Goal: Information Seeking & Learning: Learn about a topic

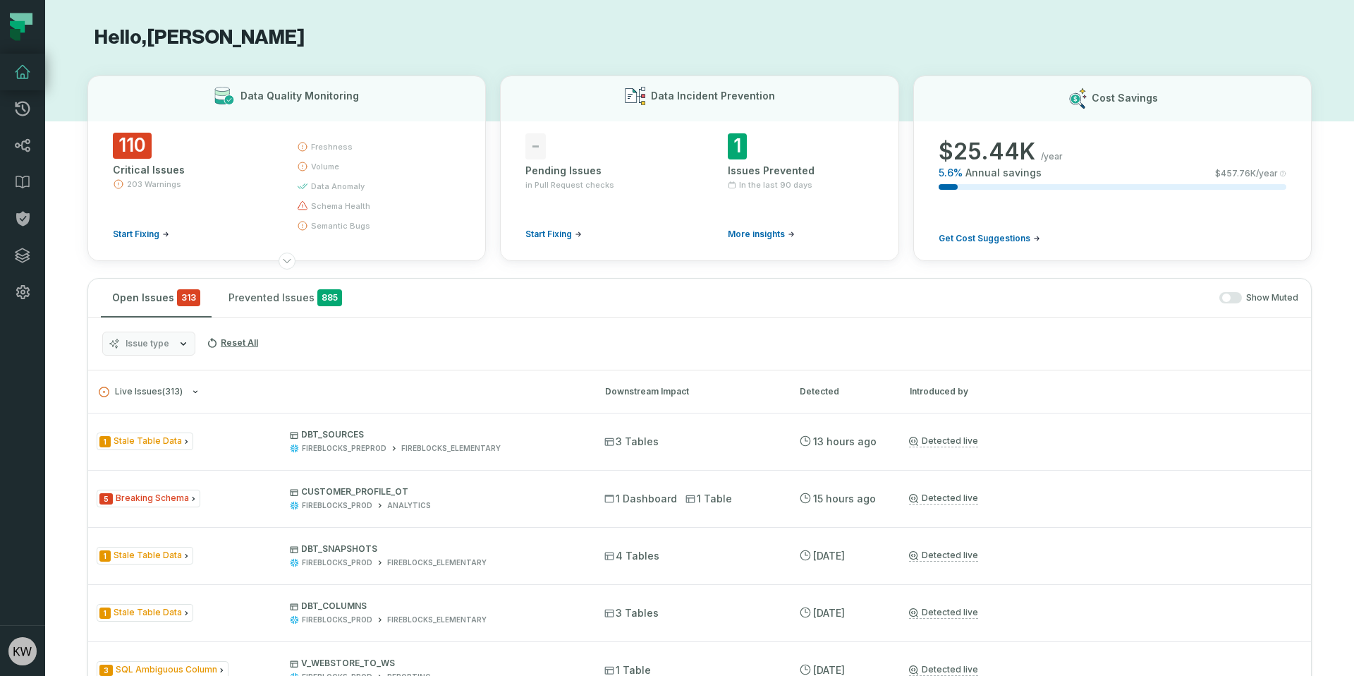
scroll to position [39, 0]
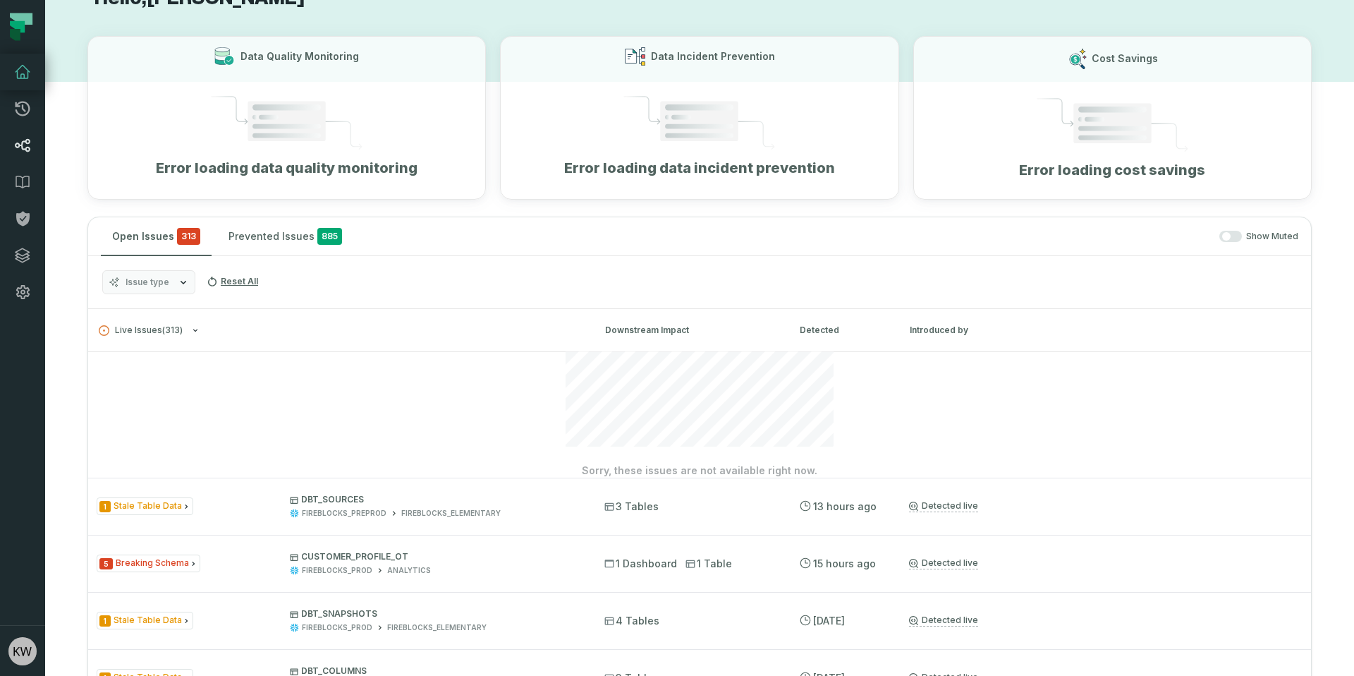
click at [32, 140] on link "Lineage" at bounding box center [22, 145] width 45 height 37
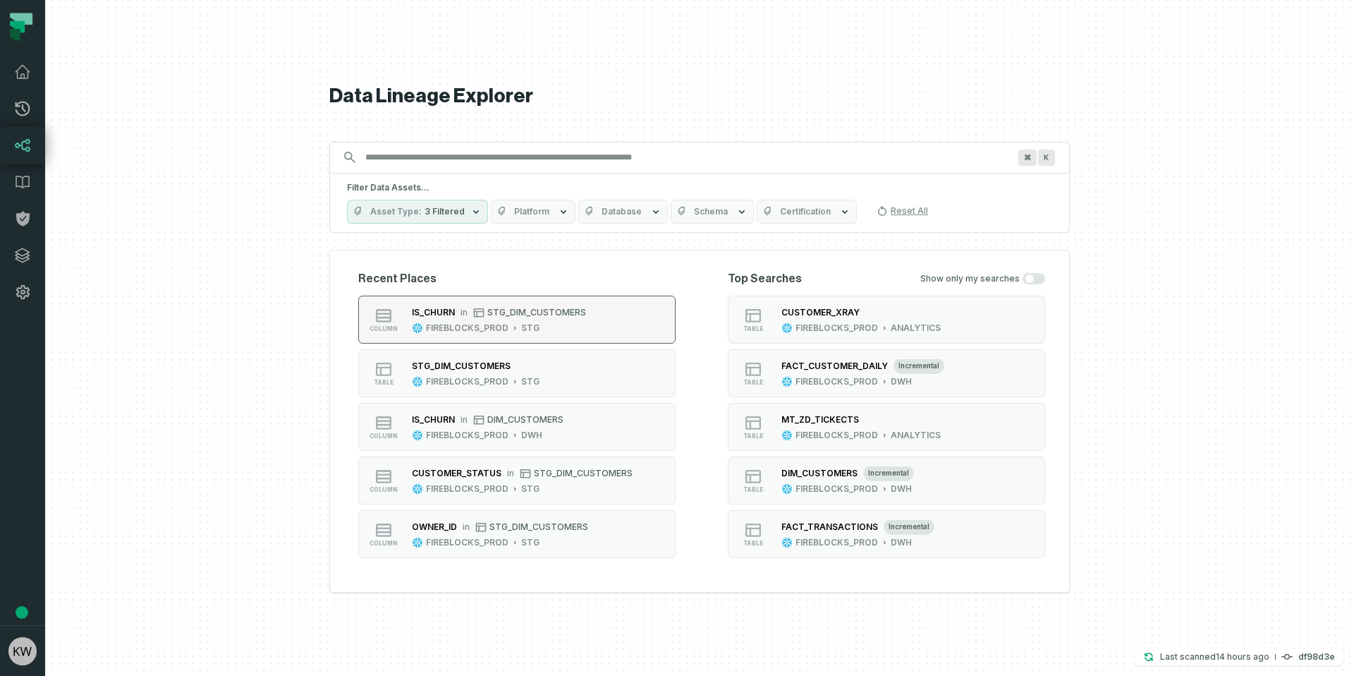
click at [535, 315] on span "STG_DIM_CUSTOMERS" at bounding box center [536, 312] width 99 height 11
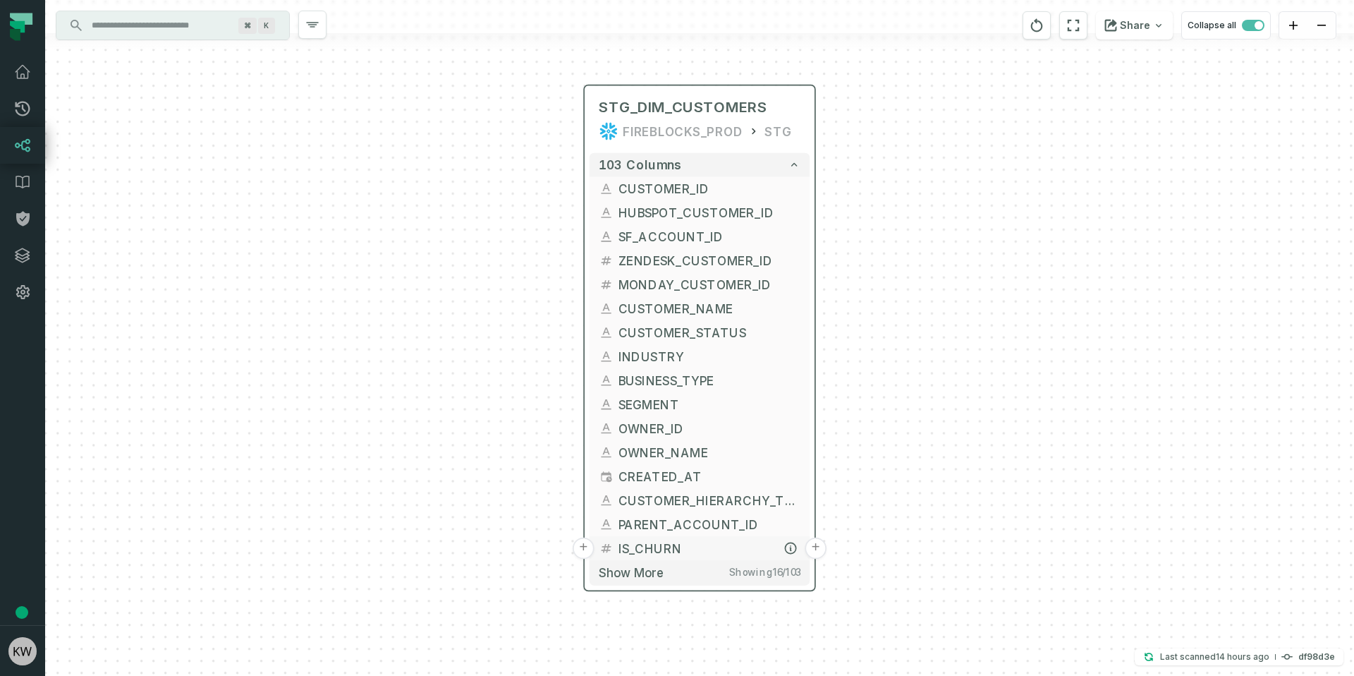
click at [675, 539] on span "IS_CHURN" at bounding box center [709, 548] width 182 height 18
click at [812, 547] on button "+" at bounding box center [816, 548] width 22 height 22
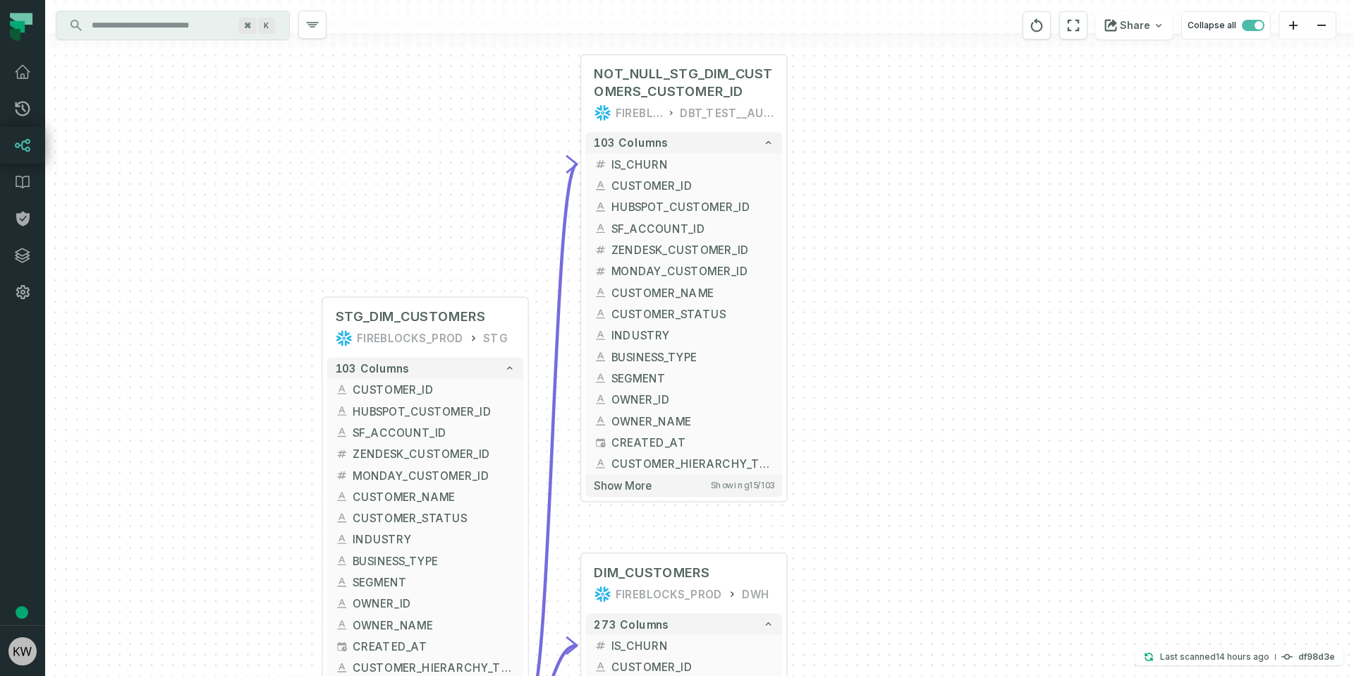
drag, startPoint x: 979, startPoint y: 501, endPoint x: 911, endPoint y: 258, distance: 251.9
click at [911, 258] on div "+ NOT_NULL_STG_DIM_CUSTOMERS_CUSTOMER_ID FIREBLOCKS_PROD DBT_TEST__AUDIT 103 co…" at bounding box center [699, 338] width 1309 height 676
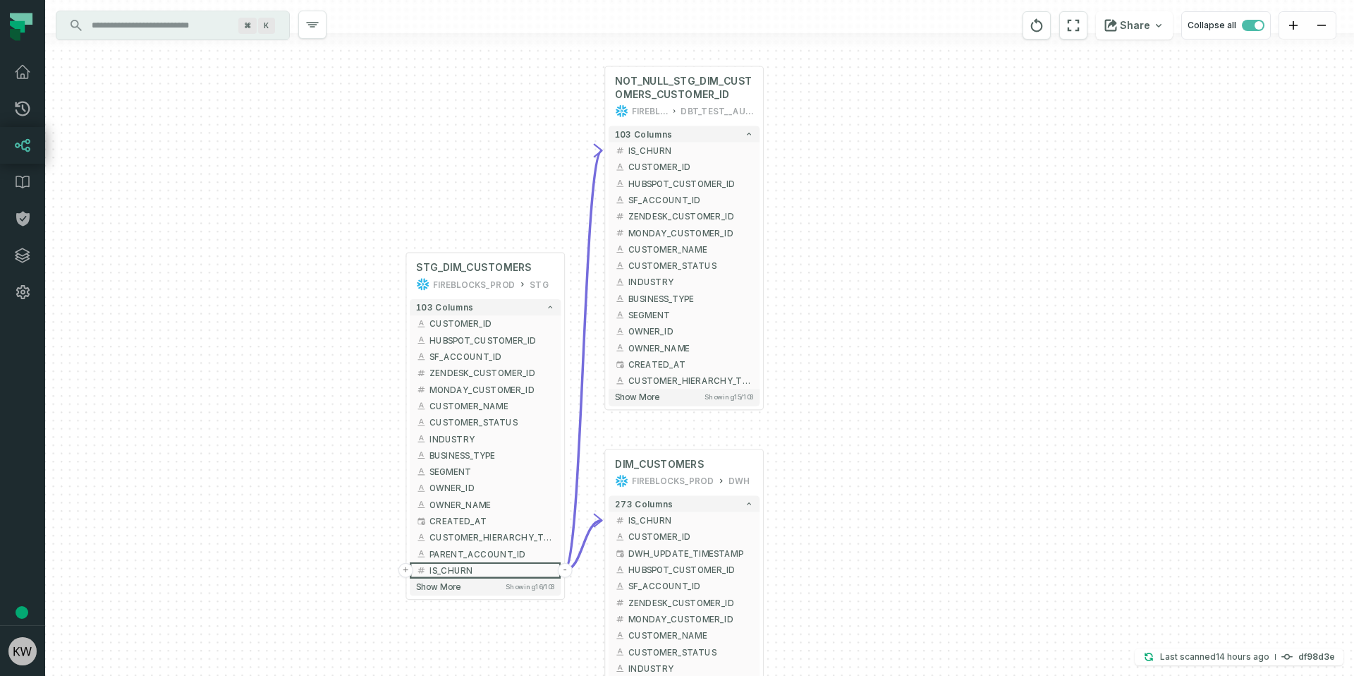
drag, startPoint x: 903, startPoint y: 317, endPoint x: 842, endPoint y: 307, distance: 61.4
click at [842, 307] on div "+ NOT_NULL_STG_DIM_CUSTOMERS_CUSTOMER_ID FIREBLOCKS_PROD DBT_TEST__AUDIT 103 co…" at bounding box center [699, 338] width 1309 height 676
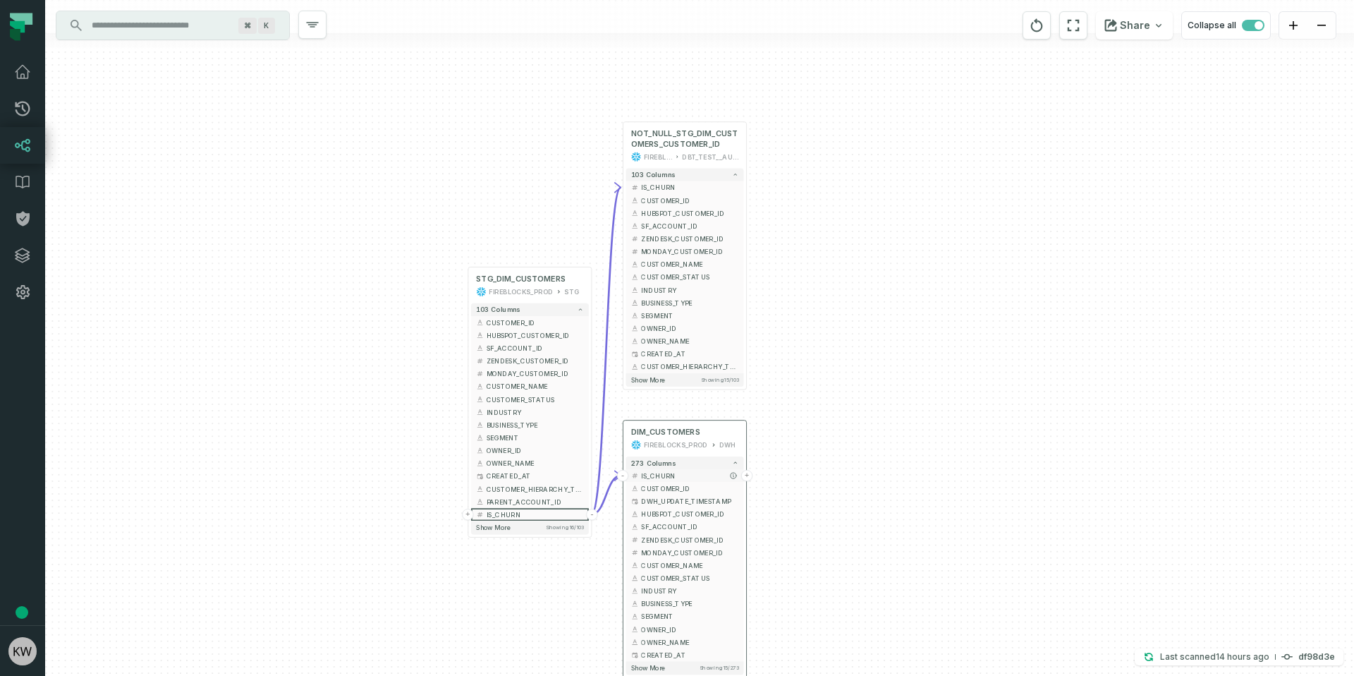
click at [746, 477] on button "+" at bounding box center [746, 475] width 11 height 11
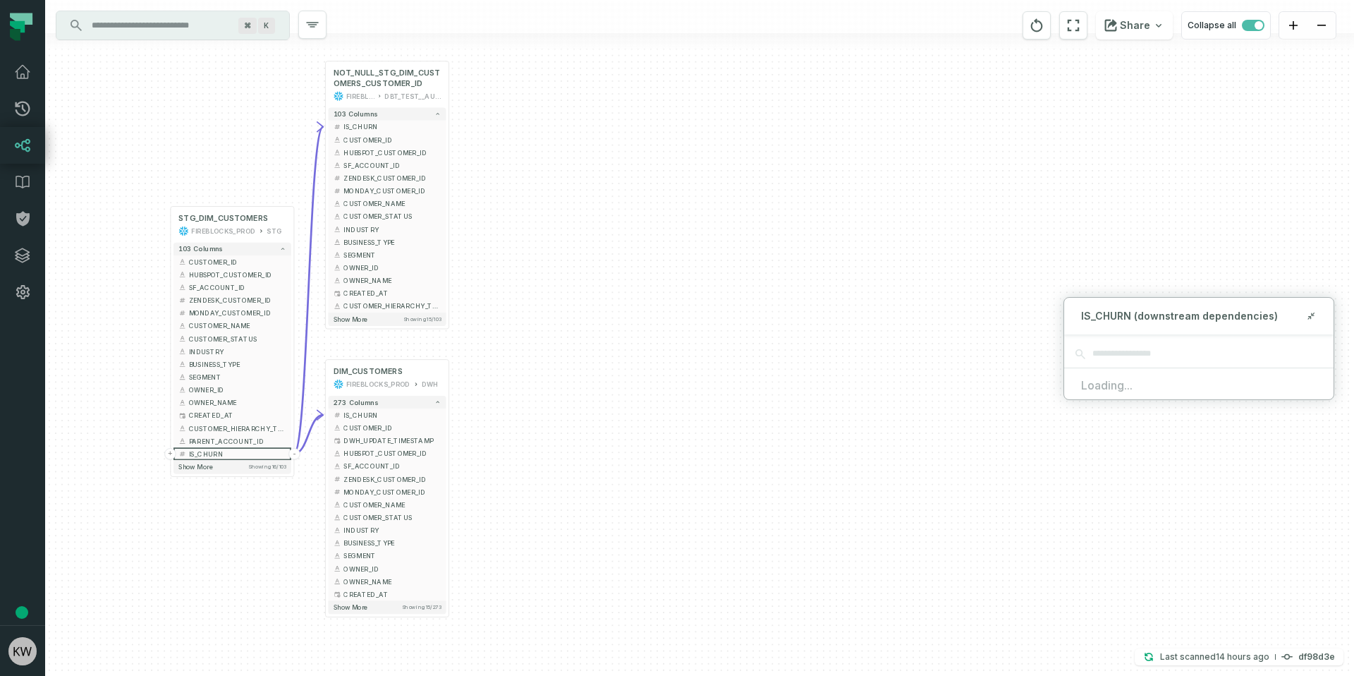
drag, startPoint x: 841, startPoint y: 466, endPoint x: 584, endPoint y: 420, distance: 260.7
click at [568, 420] on div "+ NOT_NULL_STG_DIM_CUSTOMERS_CUSTOMER_ID FIREBLOCKS_PROD DBT_TEST__AUDIT 103 co…" at bounding box center [699, 338] width 1309 height 676
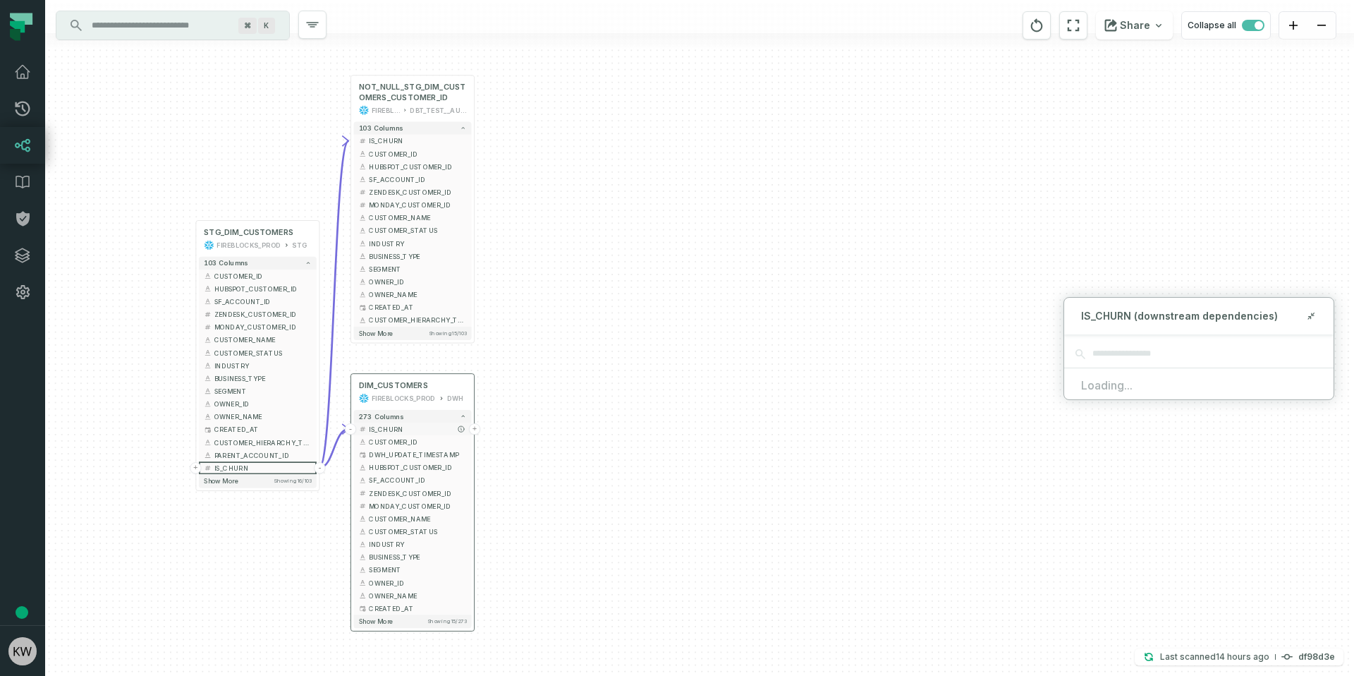
click at [408, 430] on span "IS_CHURN" at bounding box center [417, 429] width 97 height 10
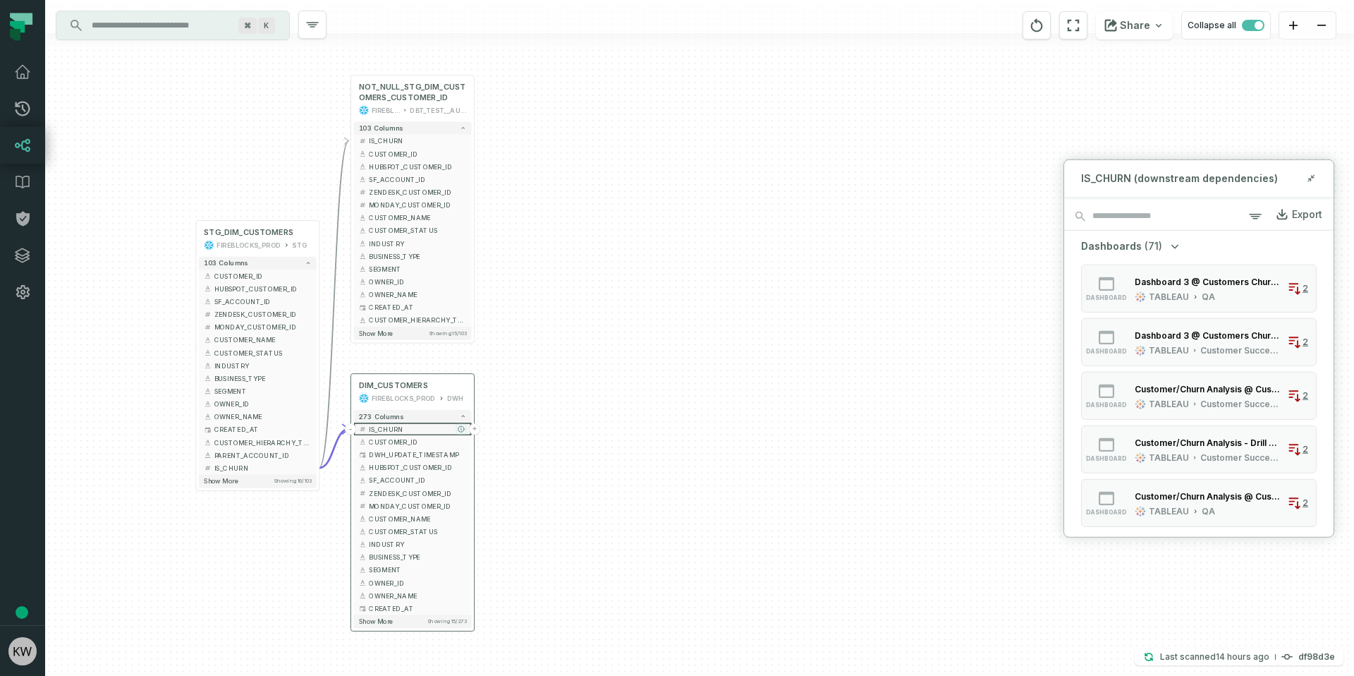
click at [463, 428] on icon "button" at bounding box center [461, 429] width 6 height 6
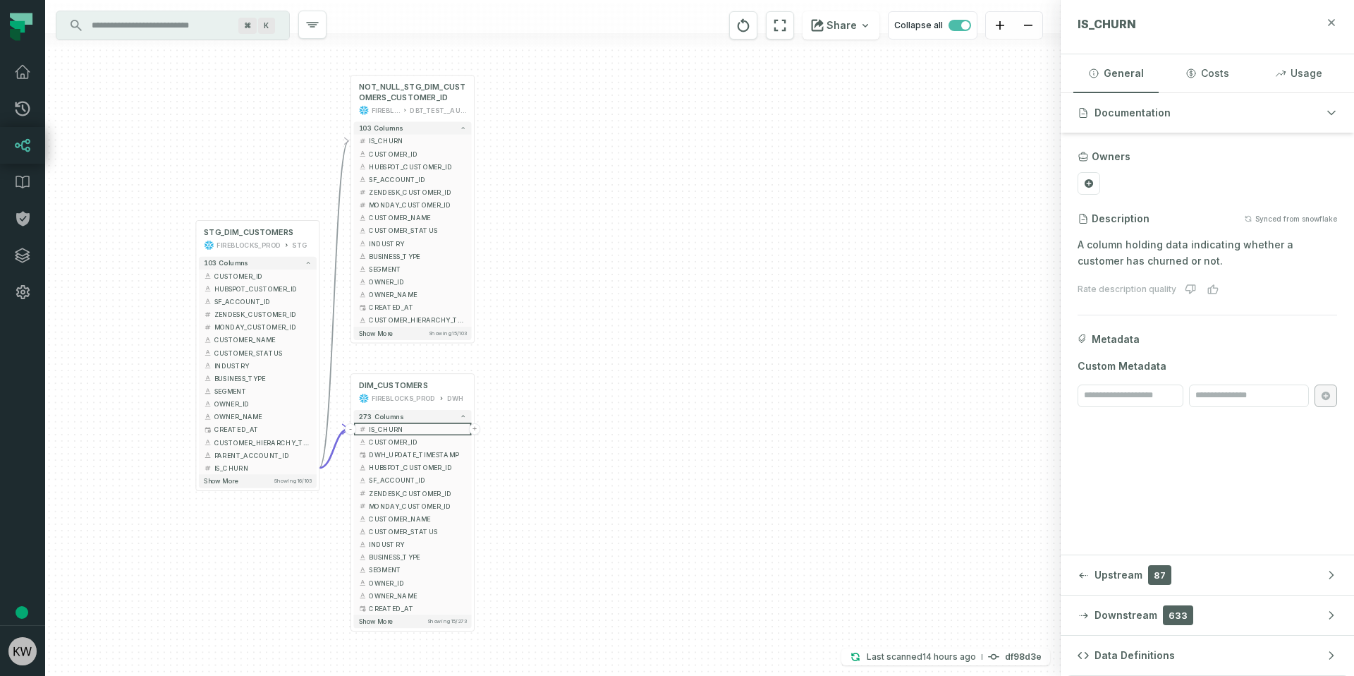
click at [1329, 27] on icon "button" at bounding box center [1331, 22] width 11 height 11
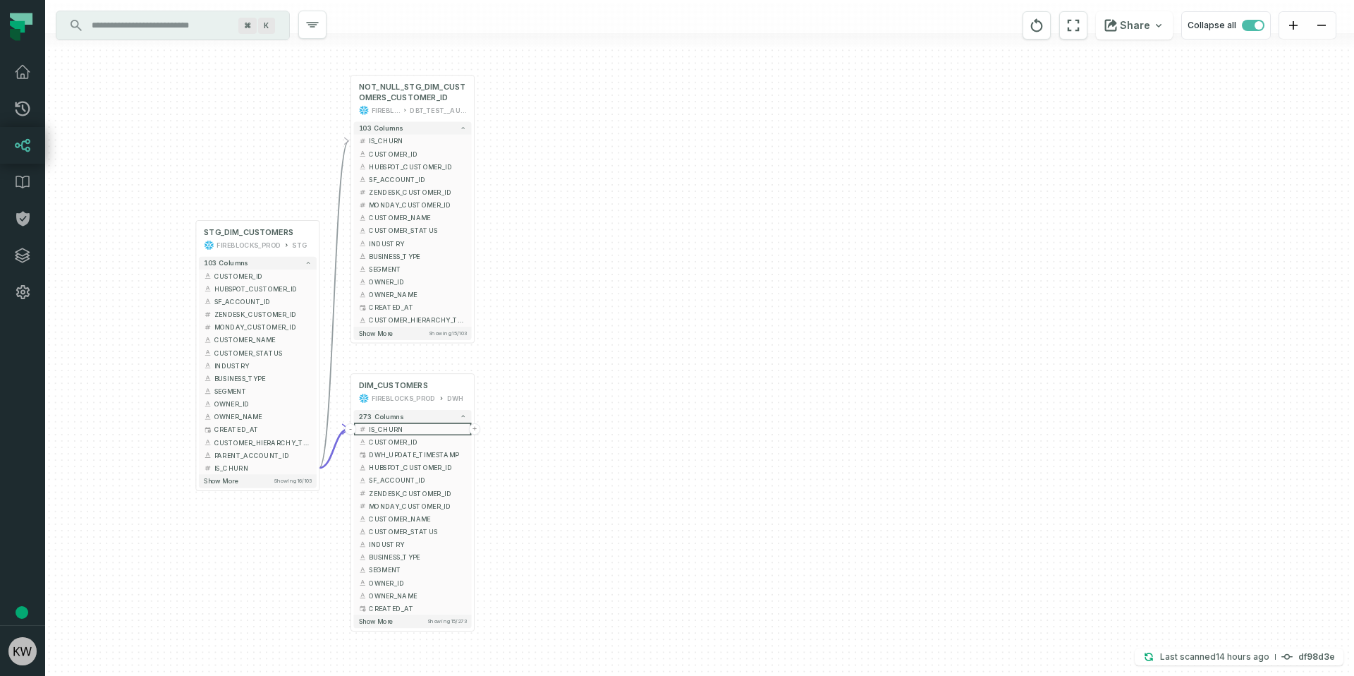
click at [110, 27] on input "Discovery Provider cmdk menu" at bounding box center [160, 25] width 154 height 23
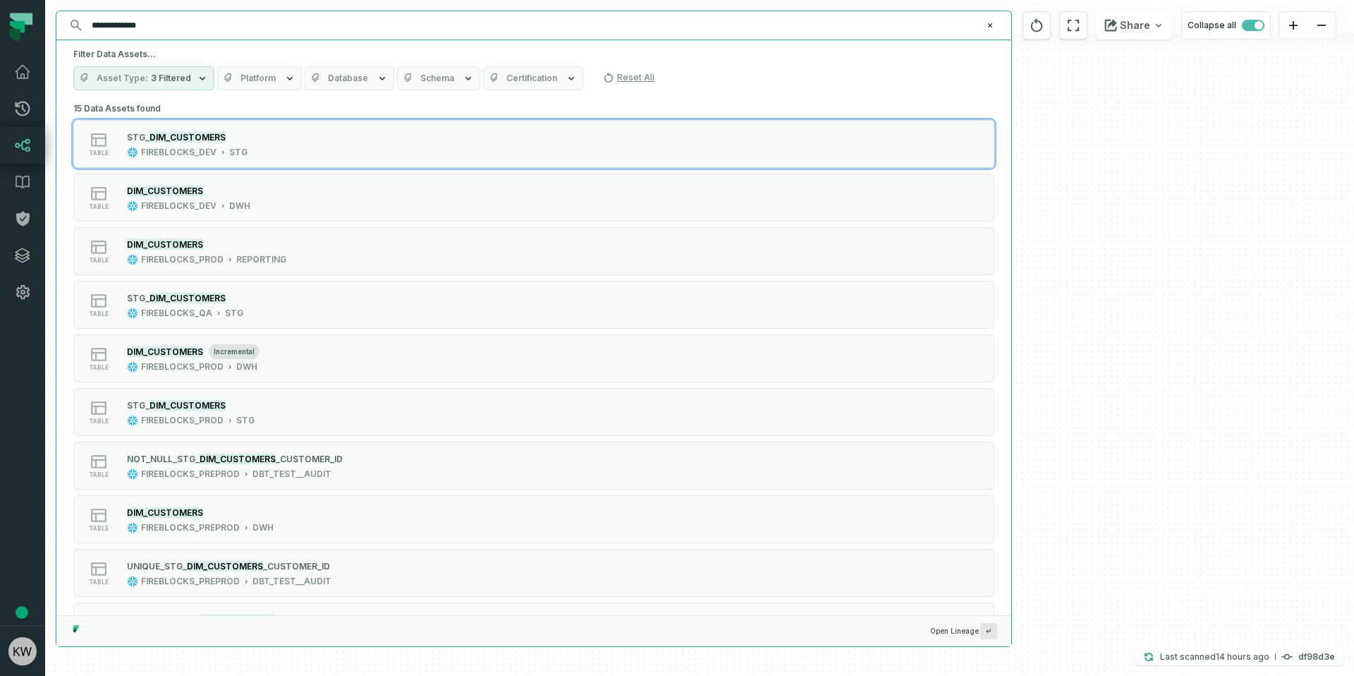
type input "**********"
click at [360, 77] on span "Database" at bounding box center [348, 78] width 40 height 11
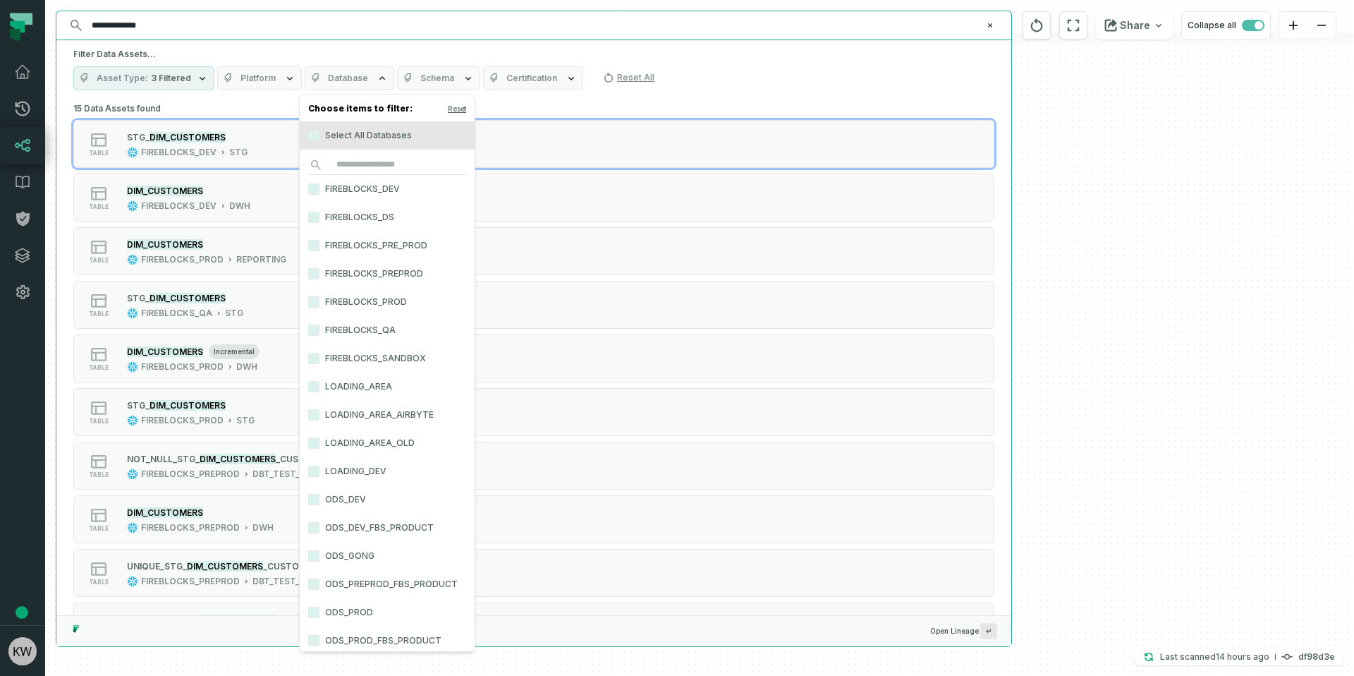
click at [352, 303] on label "FIREBLOCKS_PROD" at bounding box center [387, 302] width 175 height 28
click at [319, 303] on button "FIREBLOCKS_PROD" at bounding box center [313, 301] width 11 height 11
click at [257, 49] on h5 "Filter Data Assets..." at bounding box center [533, 54] width 921 height 11
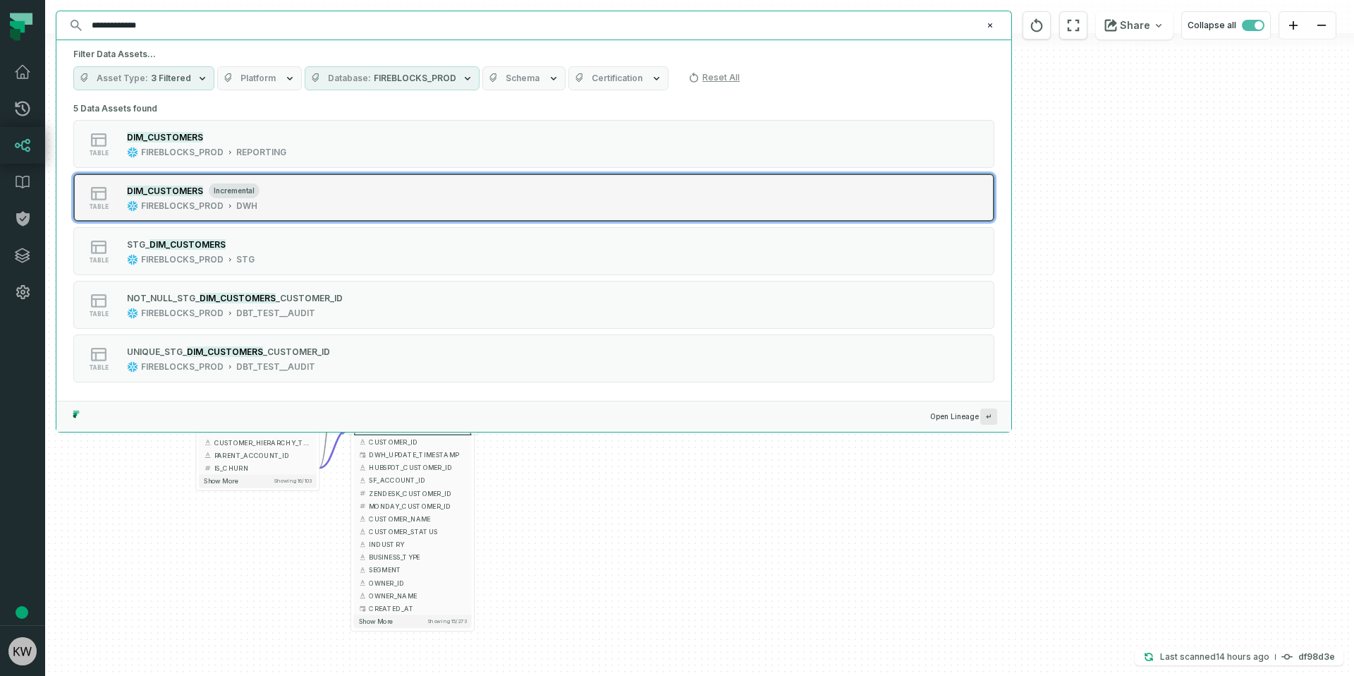
click at [240, 207] on div "DWH" at bounding box center [246, 205] width 21 height 11
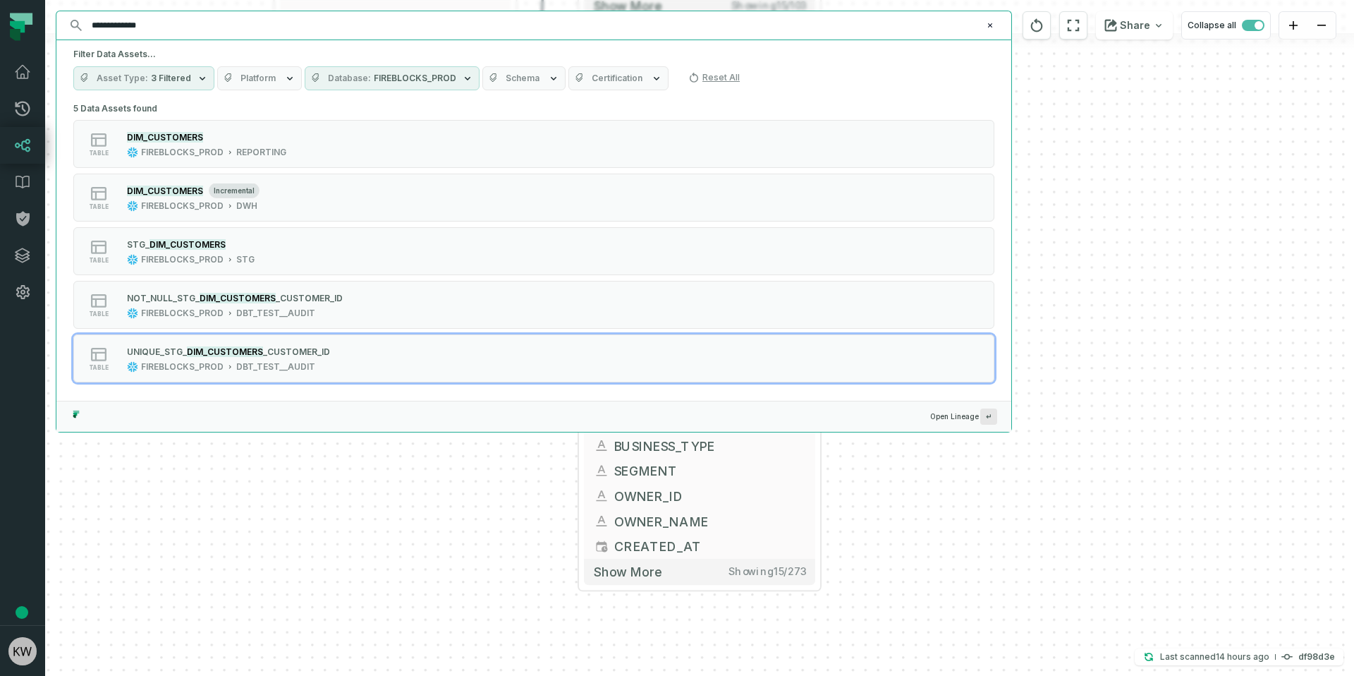
click at [400, 481] on div "+ NOT_NULL_STG_DIM_CUSTOMERS_CUSTOMER_ID FIREBLOCKS_PROD DBT_TEST__AUDIT 103 co…" at bounding box center [699, 338] width 1309 height 676
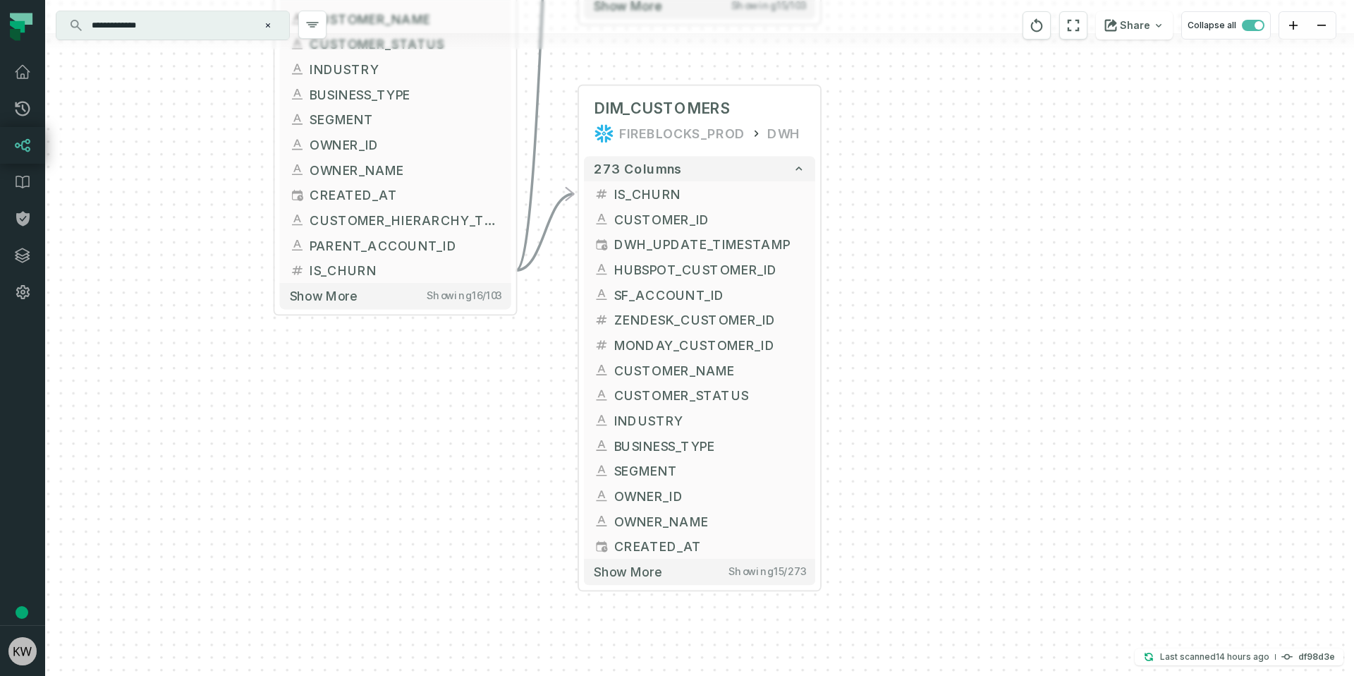
click at [883, 322] on div "+ NOT_NULL_STG_DIM_CUSTOMERS_CUSTOMER_ID FIREBLOCKS_PROD DBT_TEST__AUDIT 103 co…" at bounding box center [699, 338] width 1309 height 676
click at [674, 56] on icon "button" at bounding box center [671, 62] width 13 height 13
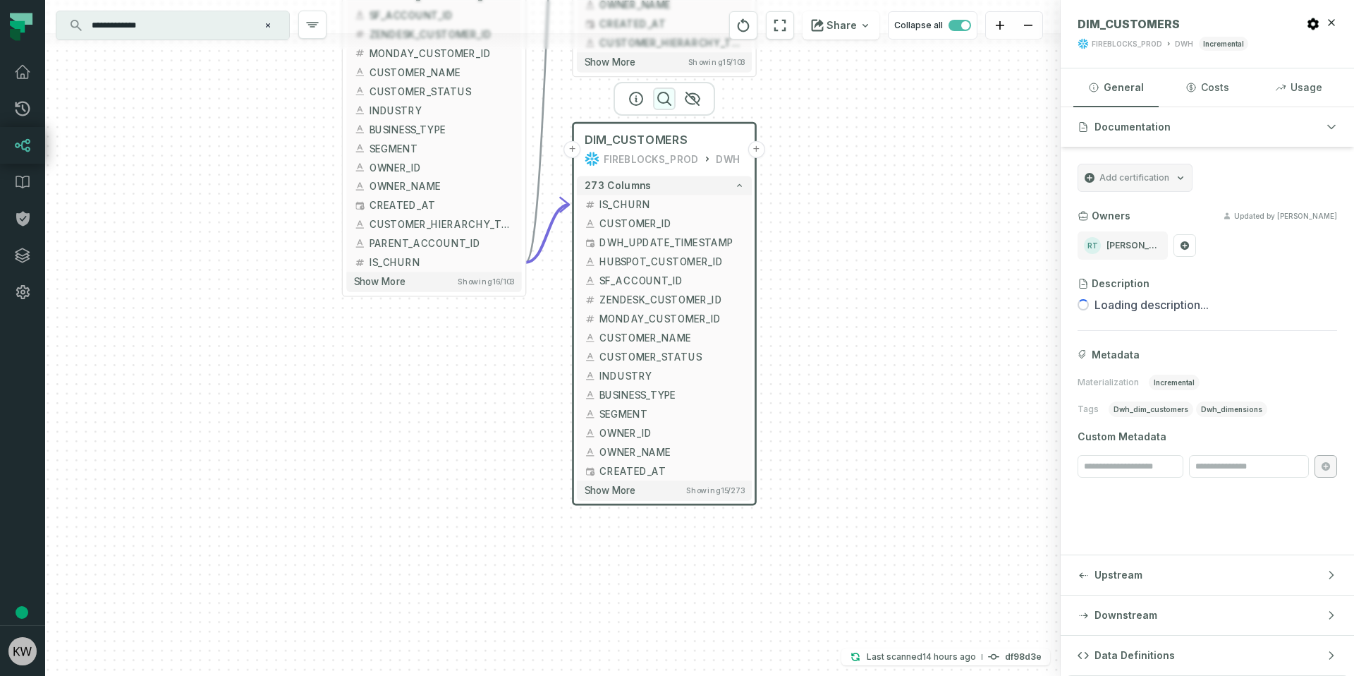
click at [669, 96] on icon "button" at bounding box center [664, 98] width 13 height 13
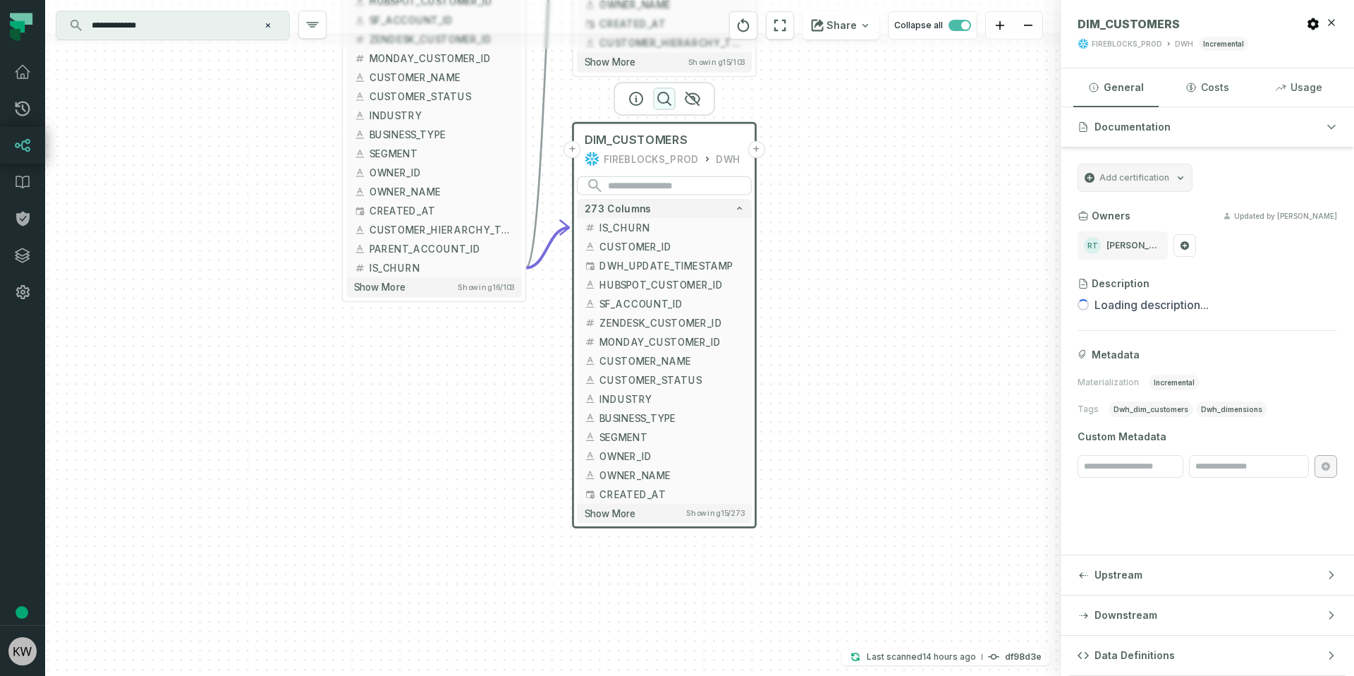
click at [669, 96] on icon "button" at bounding box center [664, 98] width 13 height 13
click at [691, 97] on icon "button" at bounding box center [692, 98] width 14 height 13
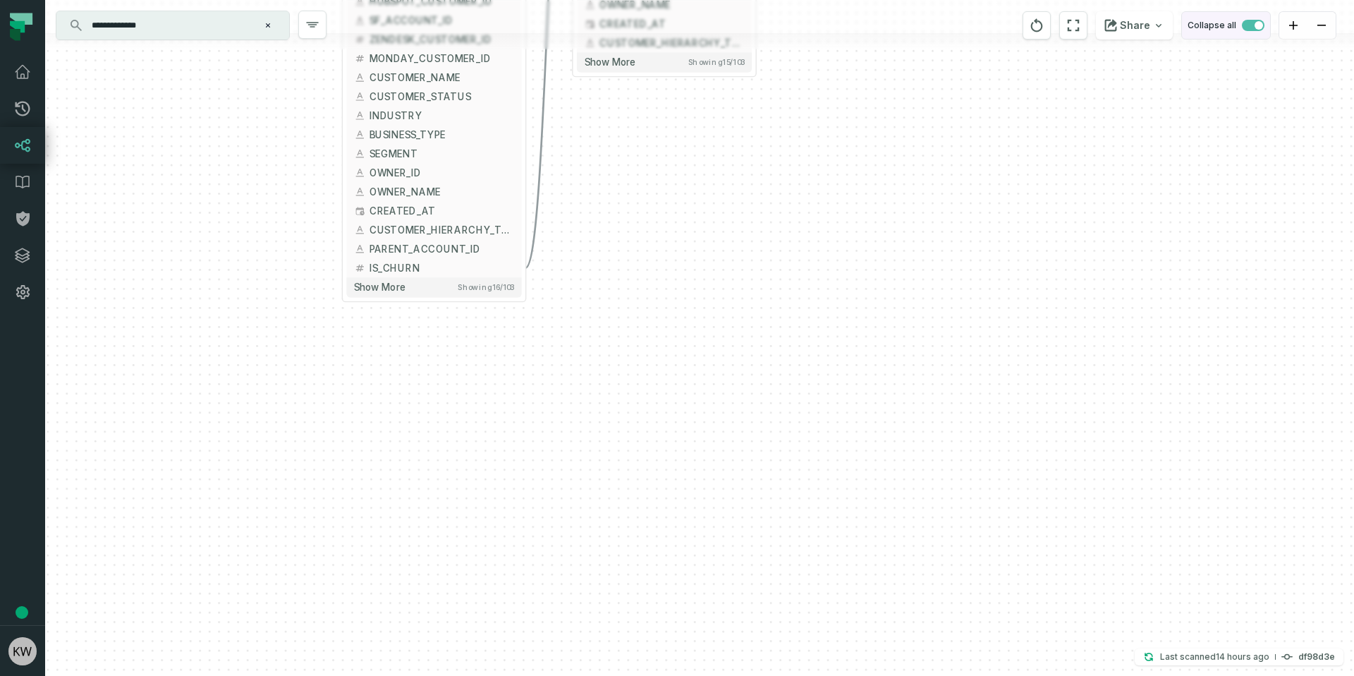
click at [1249, 28] on span "button" at bounding box center [1253, 25] width 23 height 11
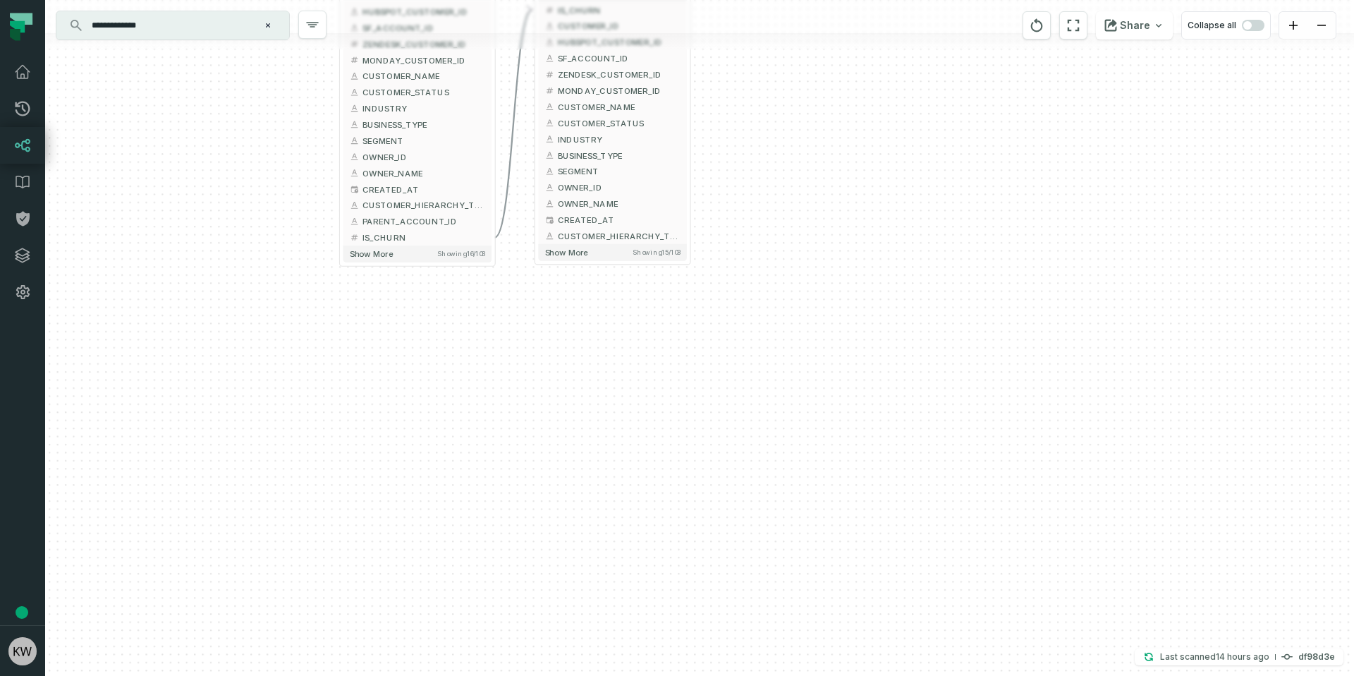
drag, startPoint x: 845, startPoint y: 204, endPoint x: 575, endPoint y: 625, distance: 499.8
click at [575, 625] on div "+ NOT_NULL_STG_DIM_CUSTOMERS_CUSTOMER_ID FIREBLOCKS_PROD DBT_TEST__AUDIT 103 co…" at bounding box center [699, 338] width 1309 height 676
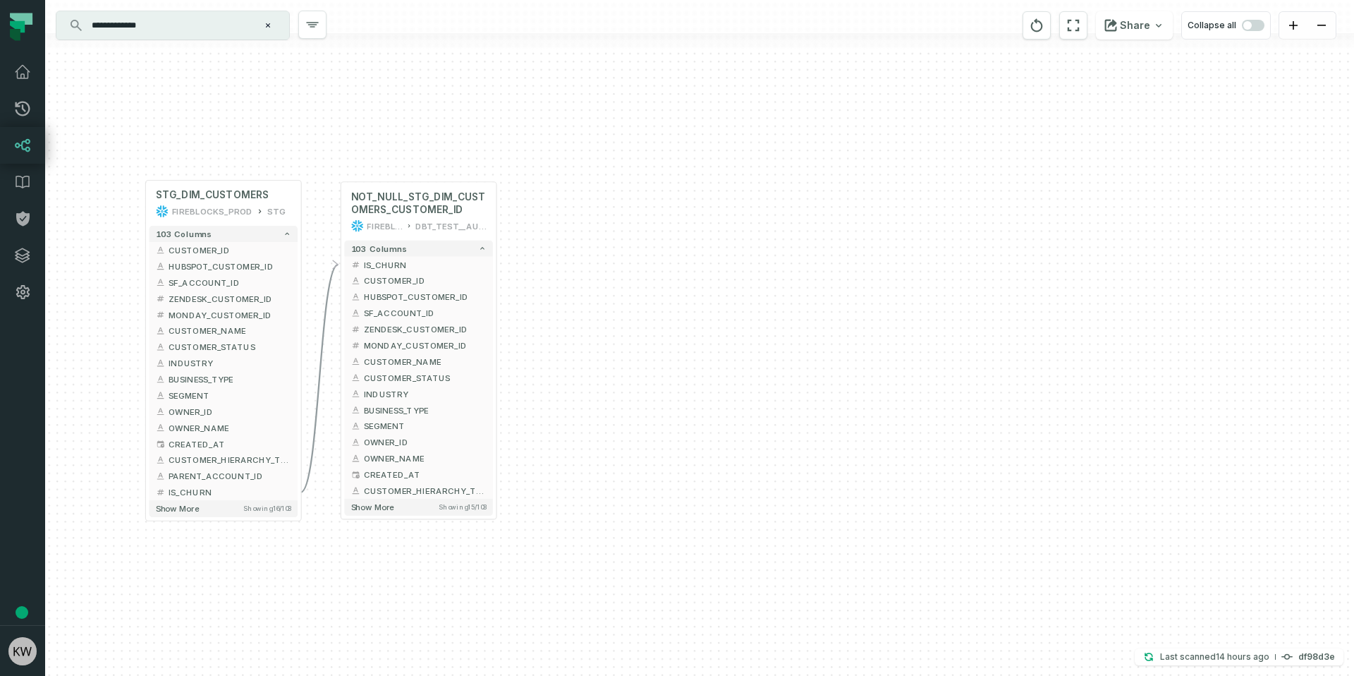
drag, startPoint x: 595, startPoint y: 476, endPoint x: 745, endPoint y: 448, distance: 152.7
click at [745, 448] on div "+ NOT_NULL_STG_DIM_CUSTOMERS_CUSTOMER_ID FIREBLOCKS_PROD DBT_TEST__AUDIT 103 co…" at bounding box center [699, 338] width 1309 height 676
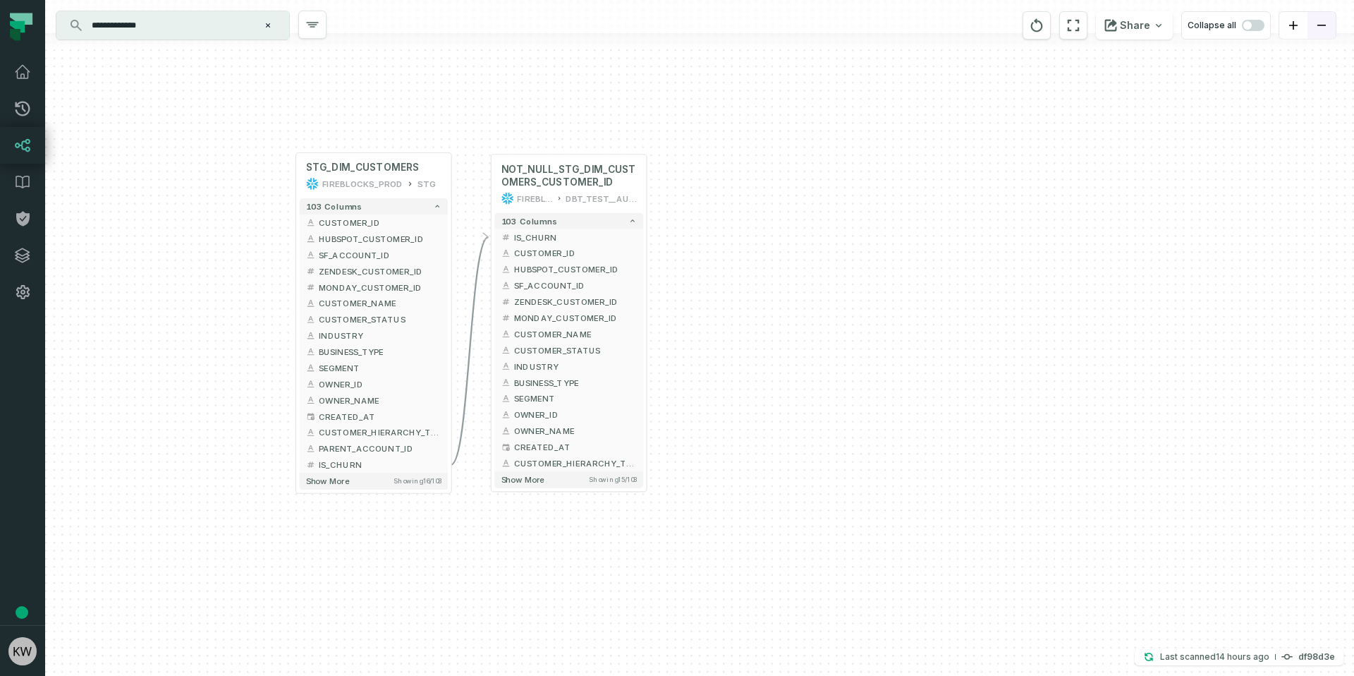
click at [1328, 23] on button "zoom out" at bounding box center [1321, 26] width 28 height 28
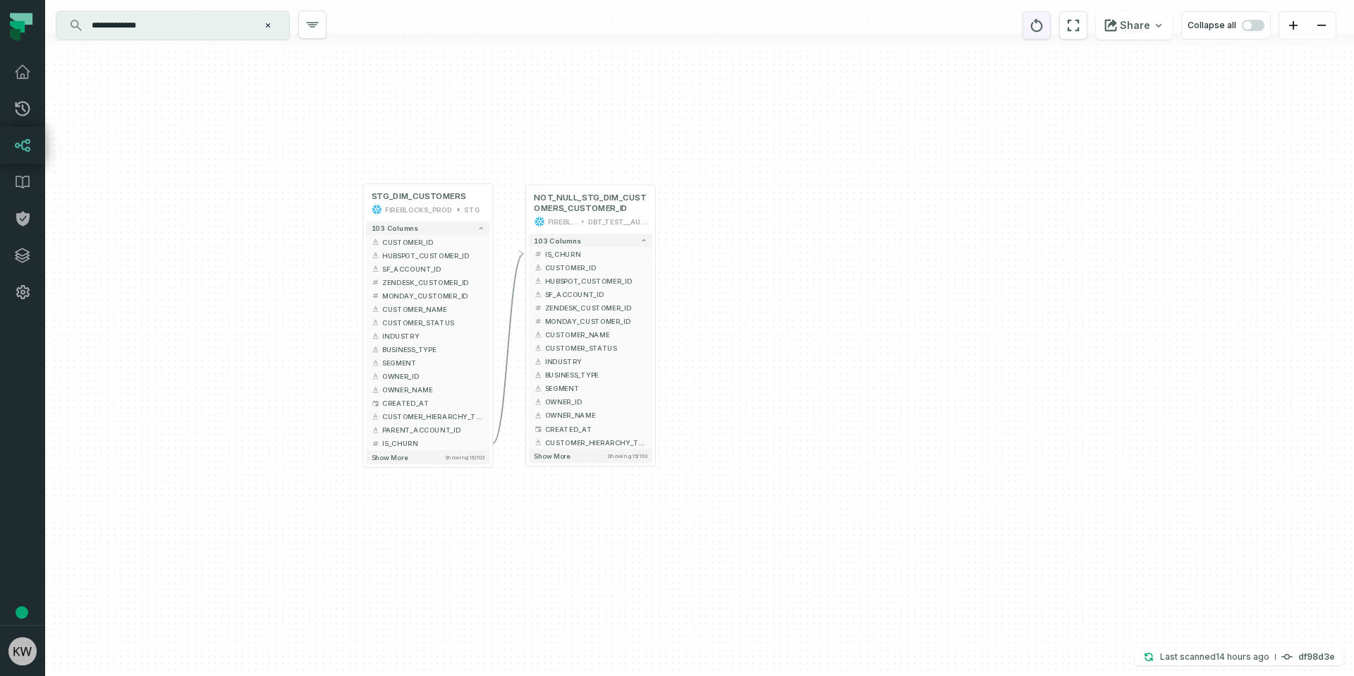
click at [1051, 25] on button "reset" at bounding box center [1037, 25] width 28 height 28
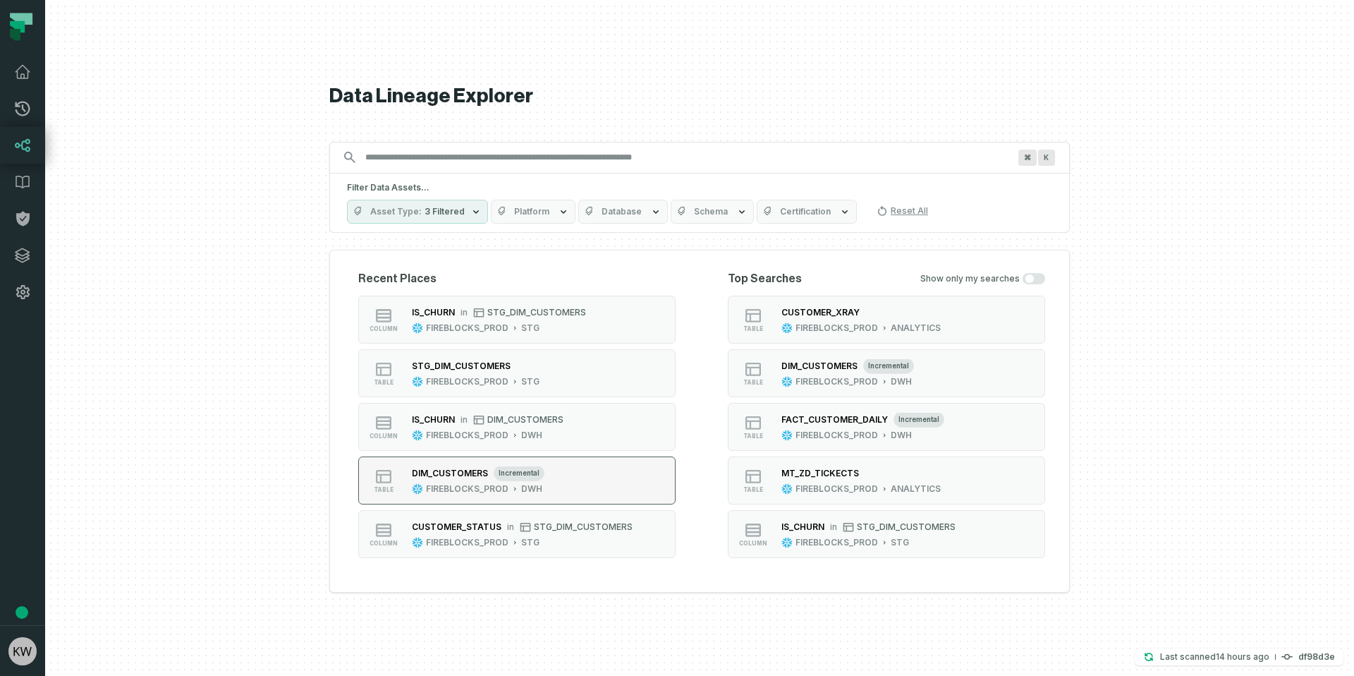
click at [561, 476] on button "table DIM_CUSTOMERS incremental FIREBLOCKS_PROD DWH" at bounding box center [516, 480] width 317 height 48
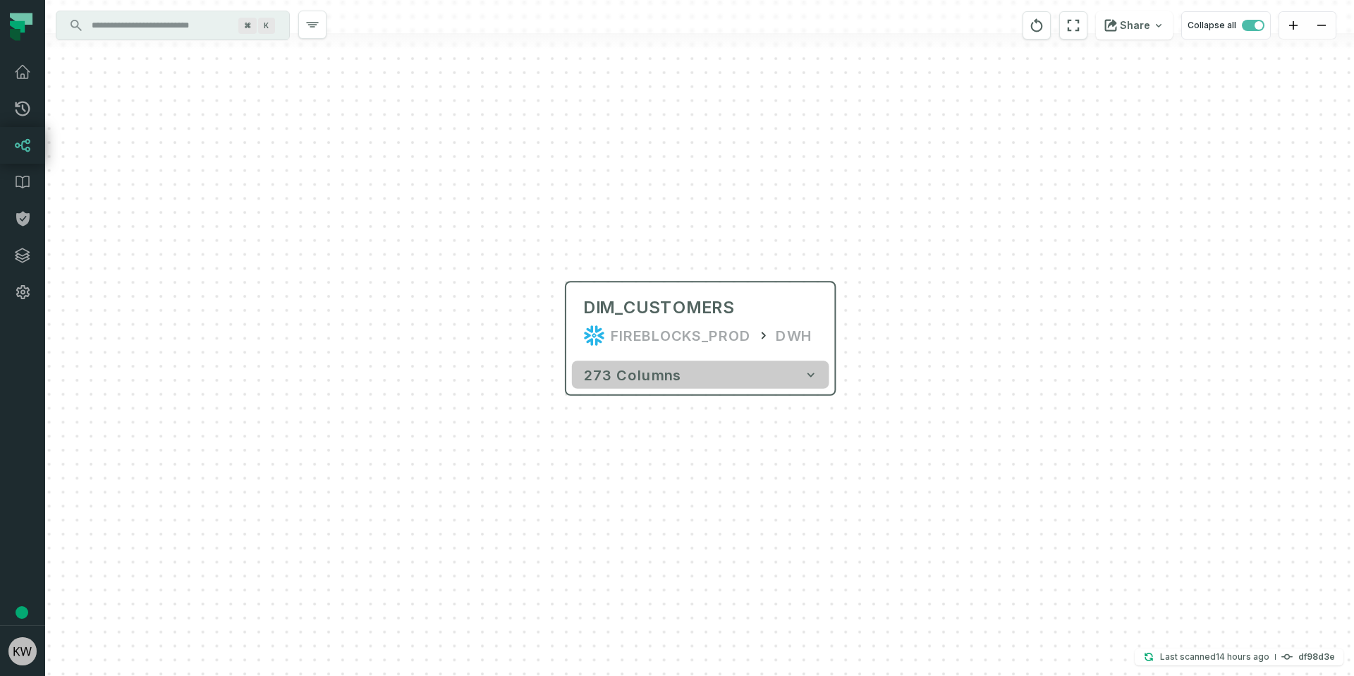
click at [798, 372] on button "273 columns" at bounding box center [700, 374] width 257 height 28
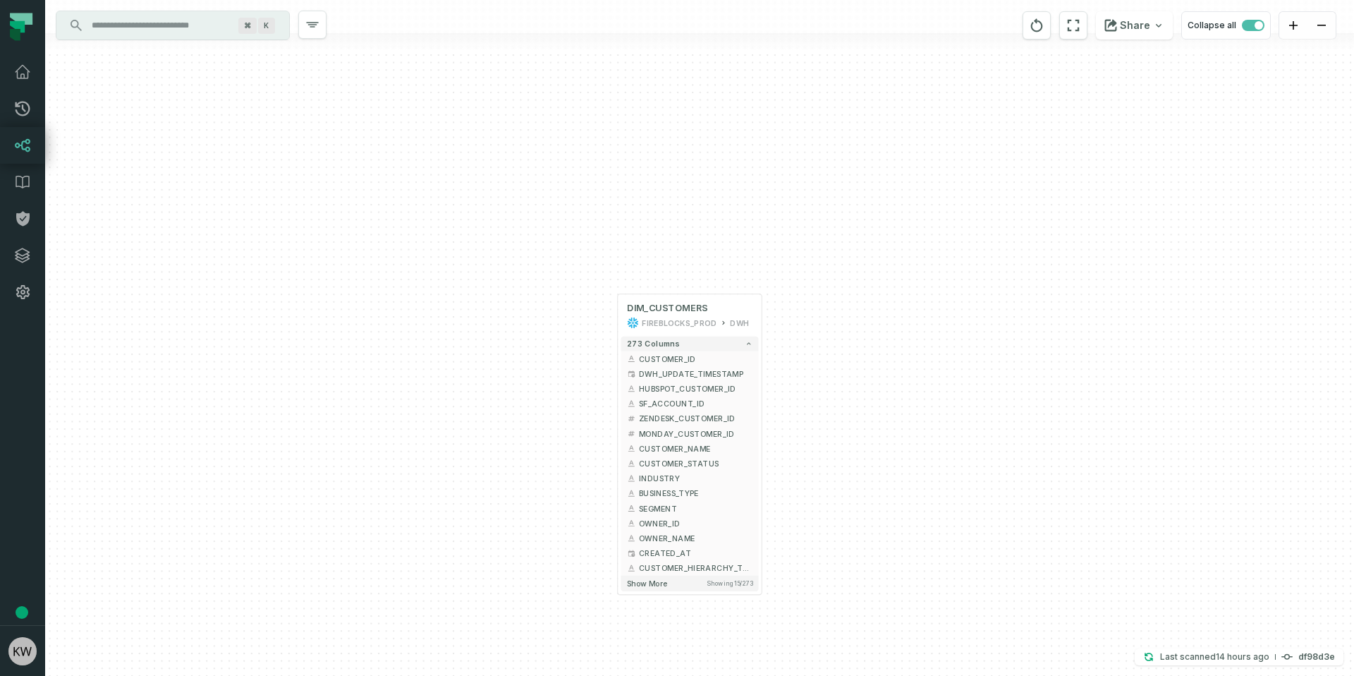
drag, startPoint x: 822, startPoint y: 420, endPoint x: 720, endPoint y: 289, distance: 165.8
click at [720, 289] on div "+ DIM_CUSTOMERS FIREBLOCKS_PROD DWH + 273 columns + CUSTOMER_ID + DWH_UPDATE_TI…" at bounding box center [699, 338] width 1309 height 676
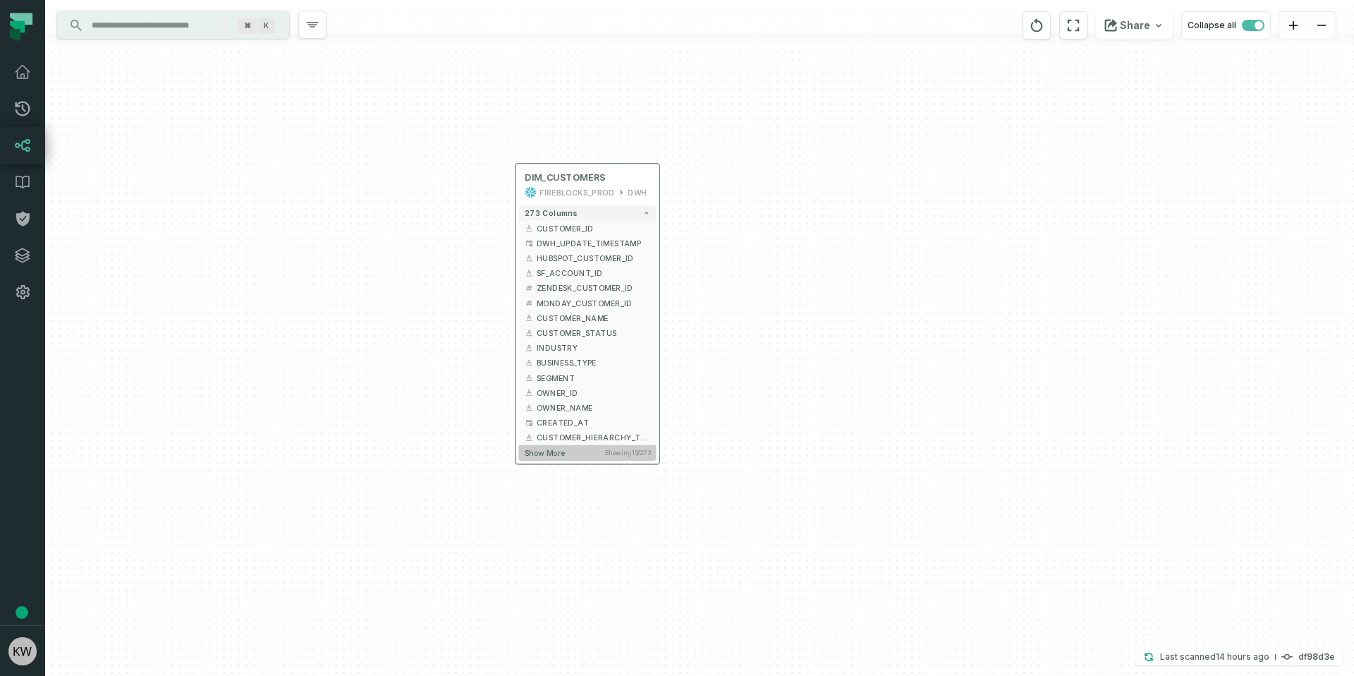
click at [606, 452] on span "Showing 15 / 273" at bounding box center [627, 452] width 46 height 8
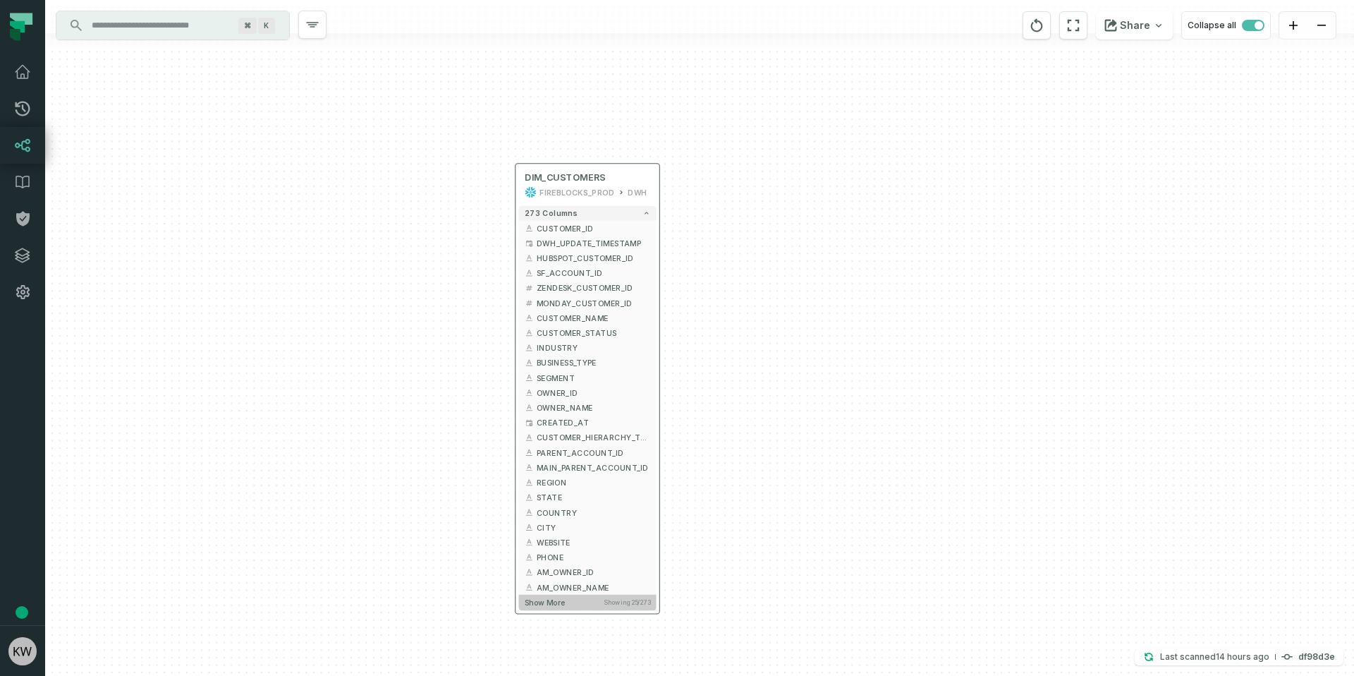
click at [634, 604] on span "Showing 25 / 273" at bounding box center [627, 602] width 47 height 8
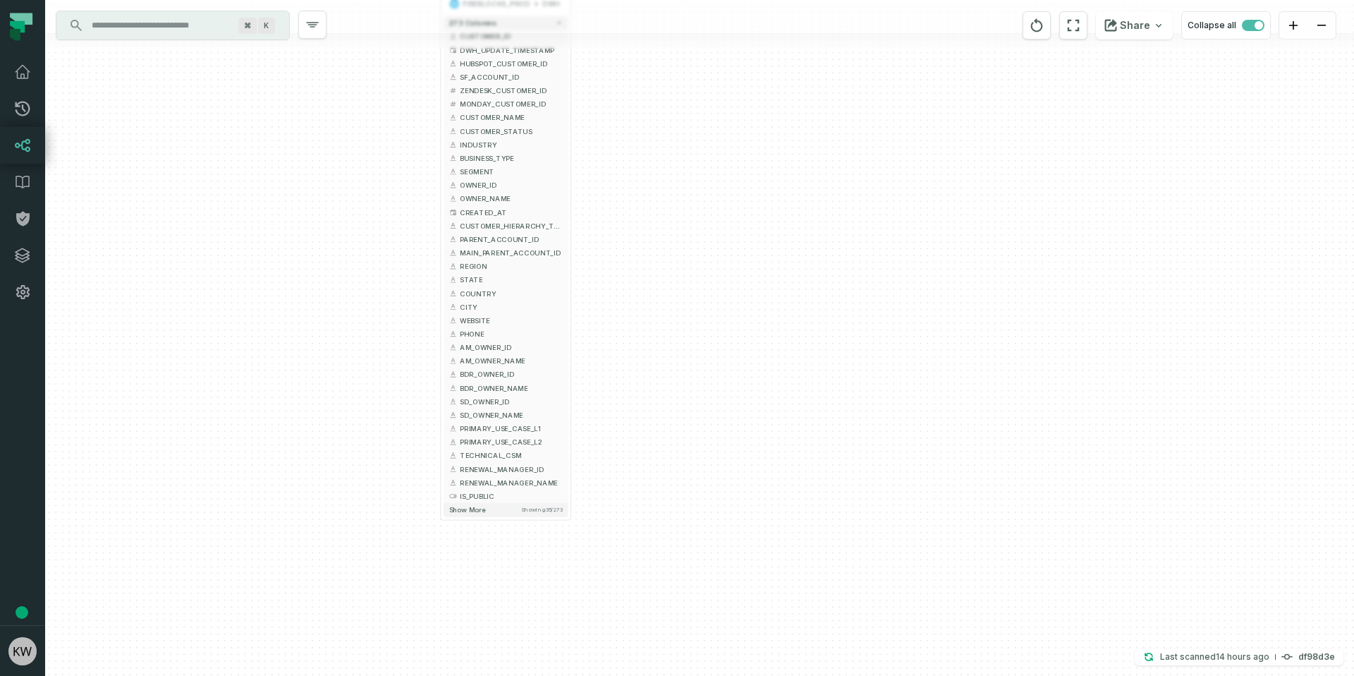
drag, startPoint x: 810, startPoint y: 515, endPoint x: 651, endPoint y: 352, distance: 227.4
click at [709, 294] on div "+ DIM_CUSTOMERS FIREBLOCKS_PROD DWH + 273 columns + CUSTOMER_ID + DWH_UPDATE_TI…" at bounding box center [699, 338] width 1309 height 676
click at [515, 510] on button "Show more Showing 35 / 273" at bounding box center [506, 508] width 124 height 14
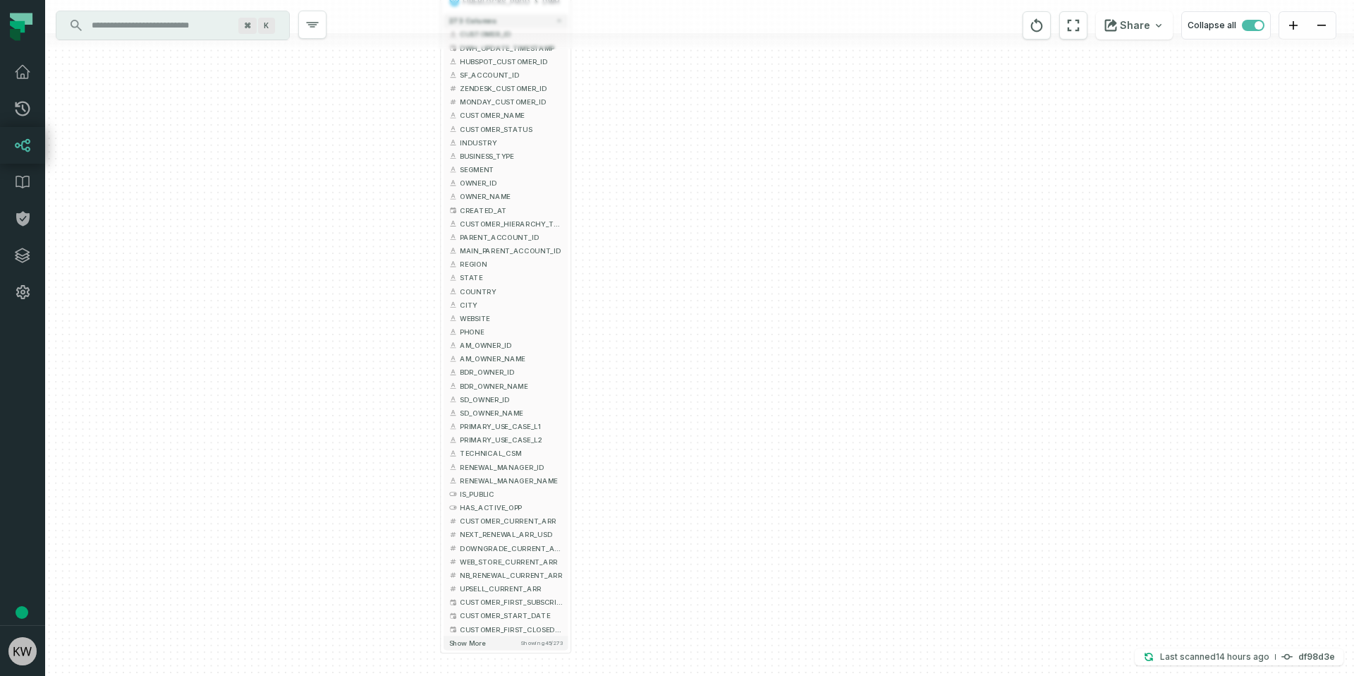
click at [638, 494] on div "+ DIM_CUSTOMERS FIREBLOCKS_PROD DWH + 273 columns + CUSTOMER_ID + DWH_UPDATE_TI…" at bounding box center [699, 338] width 1309 height 676
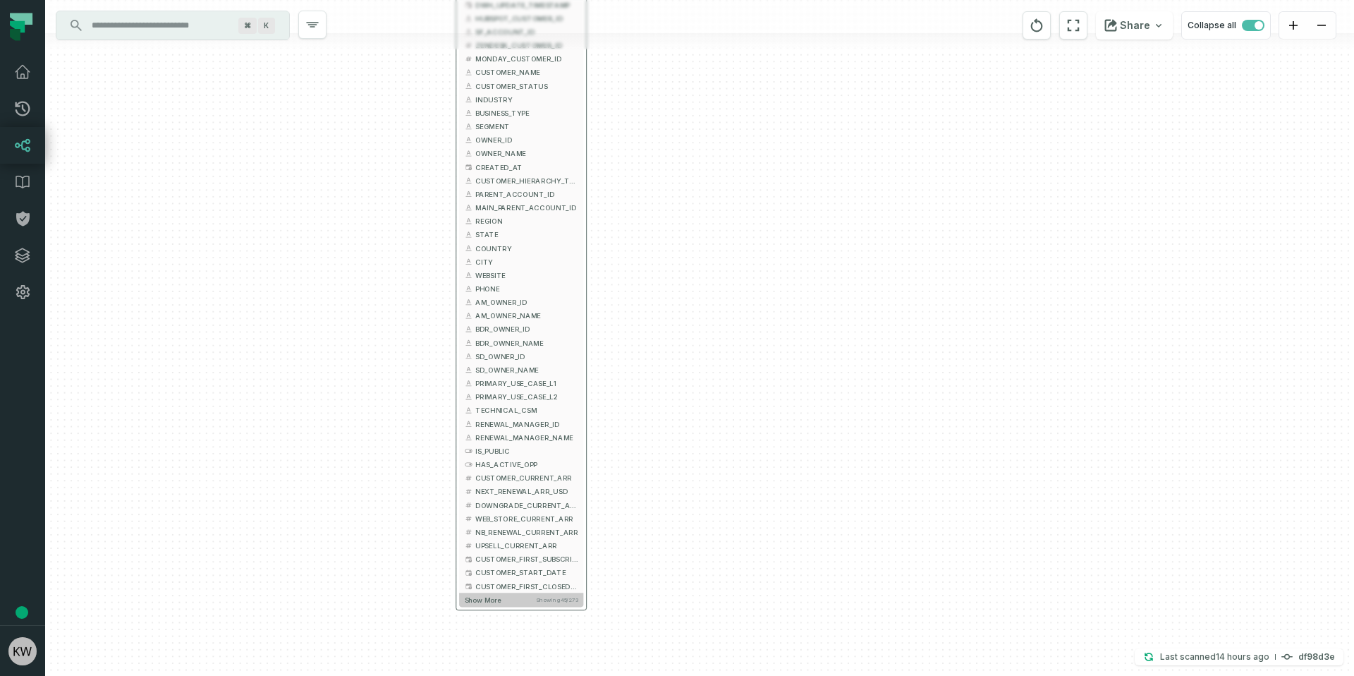
click at [510, 597] on button "Show more Showing 45 / 273" at bounding box center [521, 599] width 124 height 14
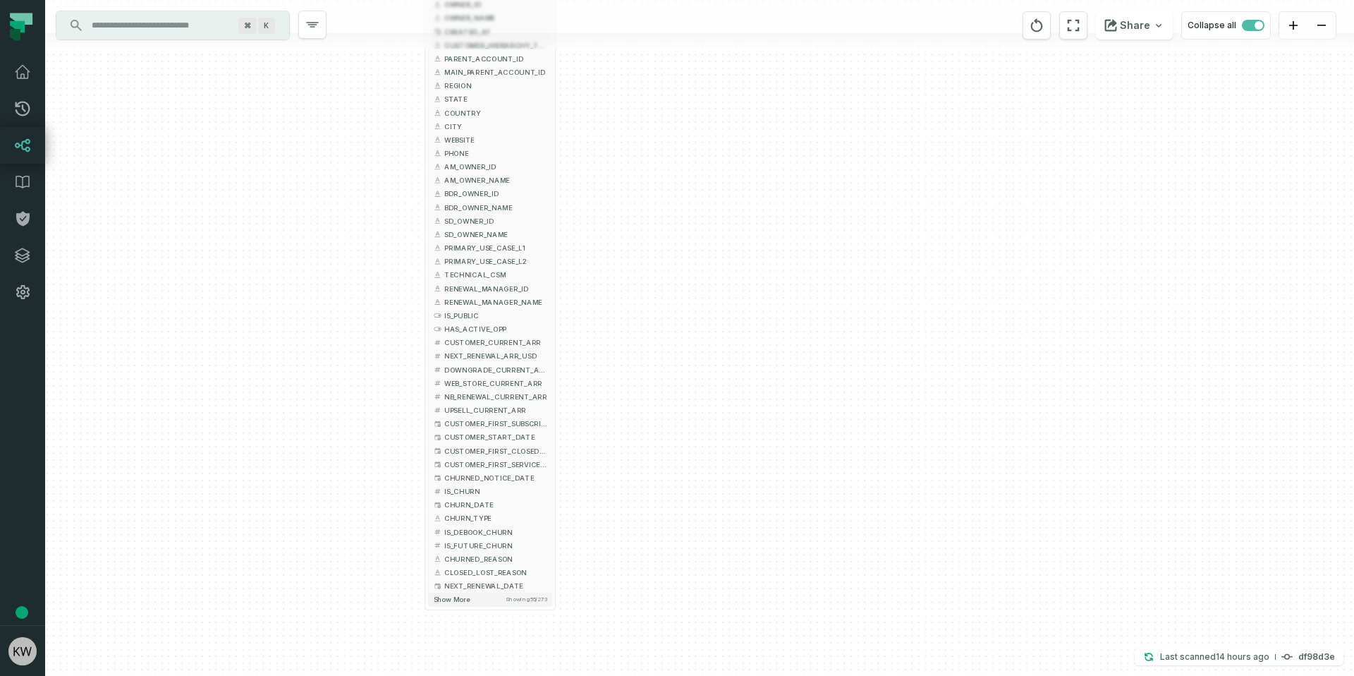
drag, startPoint x: 762, startPoint y: 561, endPoint x: 733, endPoint y: 433, distance: 130.9
click at [733, 433] on div "+ DIM_CUSTOMERS FIREBLOCKS_PROD DWH + 273 columns + CUSTOMER_ID + DWH_UPDATE_TI…" at bounding box center [699, 338] width 1309 height 676
click at [552, 489] on button "+" at bounding box center [556, 491] width 12 height 12
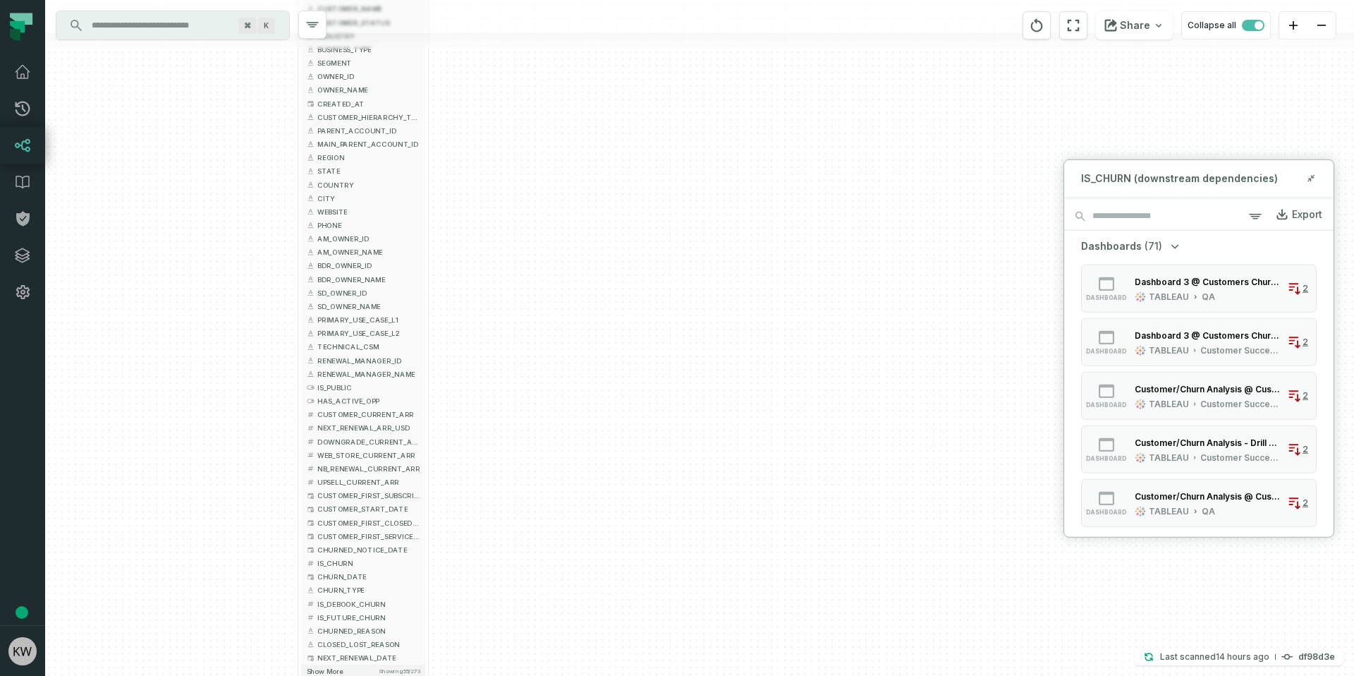
drag, startPoint x: 750, startPoint y: 405, endPoint x: 676, endPoint y: 483, distance: 107.2
click at [676, 482] on div "+ DIM_CUSTOMERS FIREBLOCKS_PROD DWH + 273 columns + CUSTOMER_ID + DWH_UPDATE_TI…" at bounding box center [699, 338] width 1309 height 676
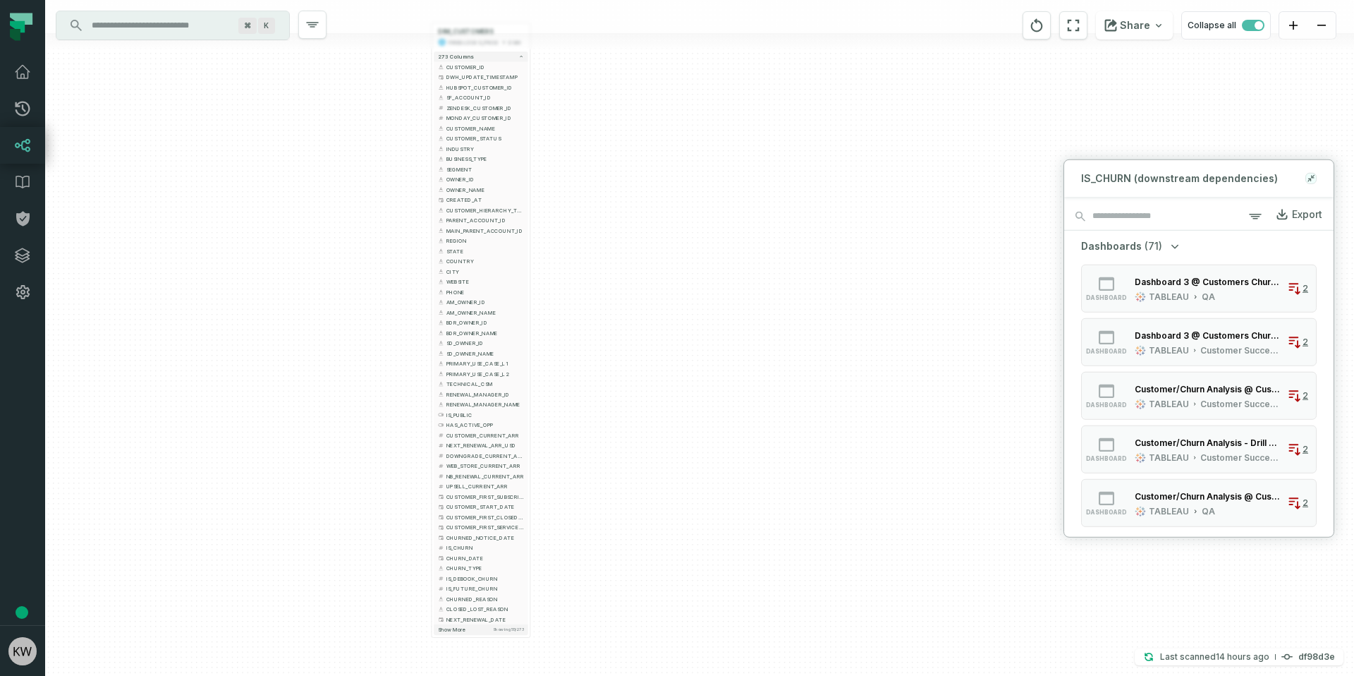
click at [1310, 180] on icon at bounding box center [1309, 179] width 3 height 3
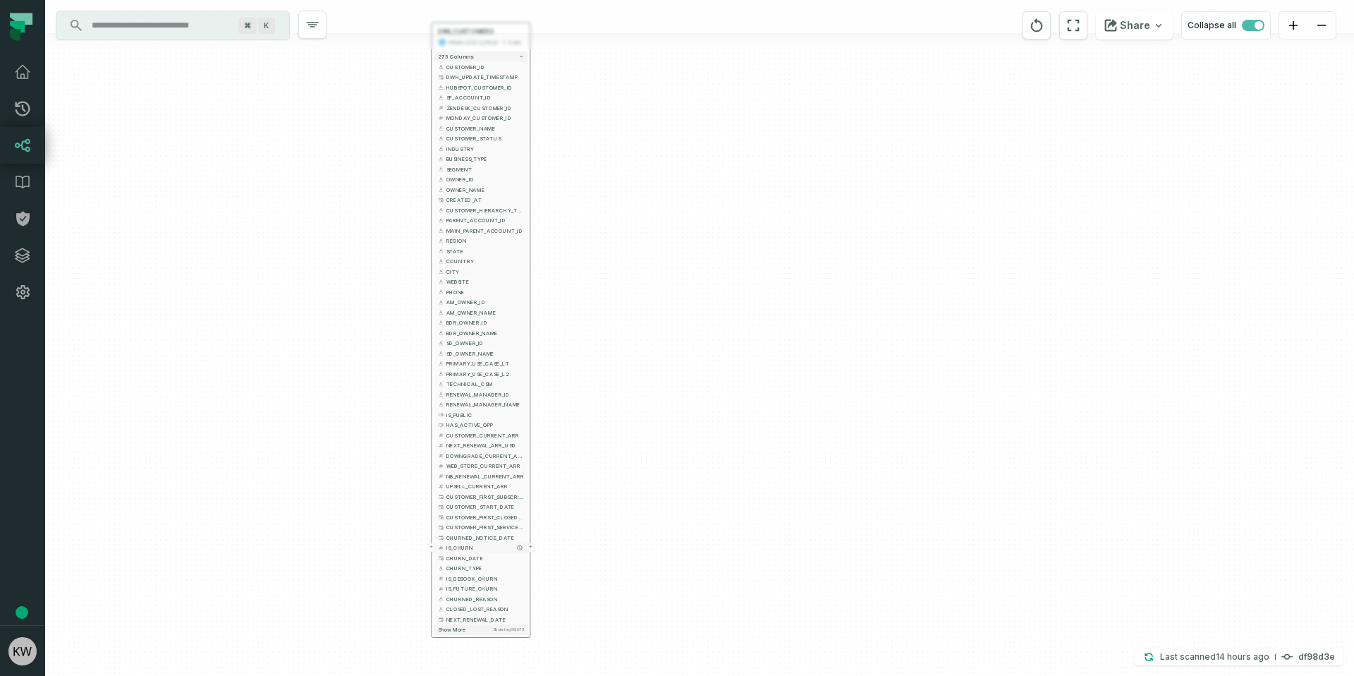
click at [504, 549] on span "IS_CHURN" at bounding box center [485, 548] width 78 height 8
click at [532, 547] on button "+" at bounding box center [530, 547] width 9 height 9
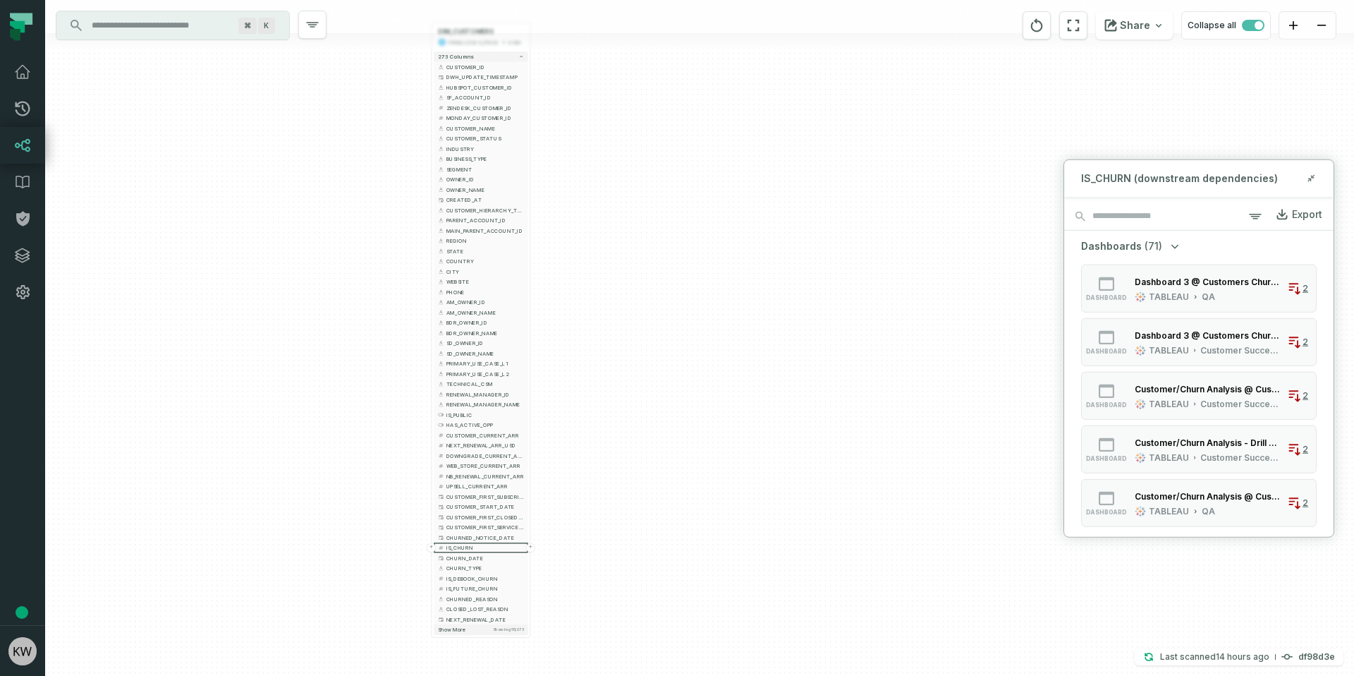
click at [1169, 242] on icon "button" at bounding box center [1175, 246] width 14 height 14
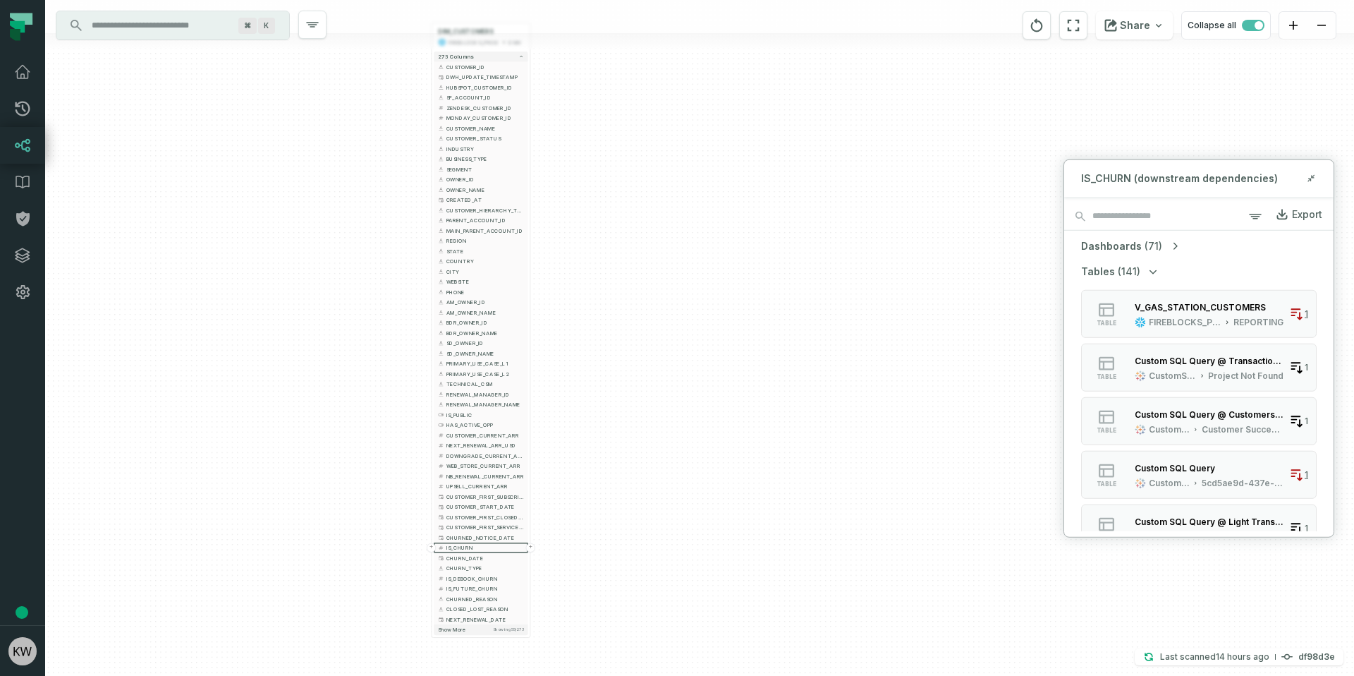
click at [1168, 239] on icon "button" at bounding box center [1175, 246] width 14 height 14
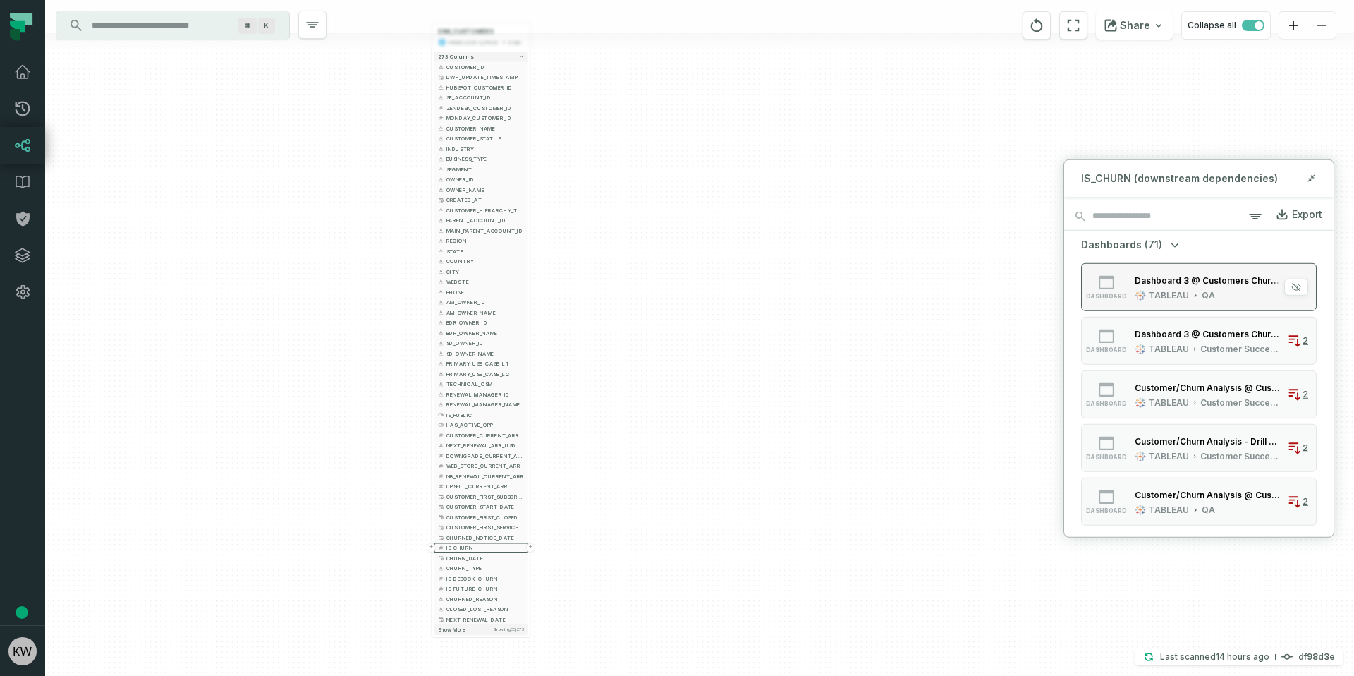
scroll to position [7, 0]
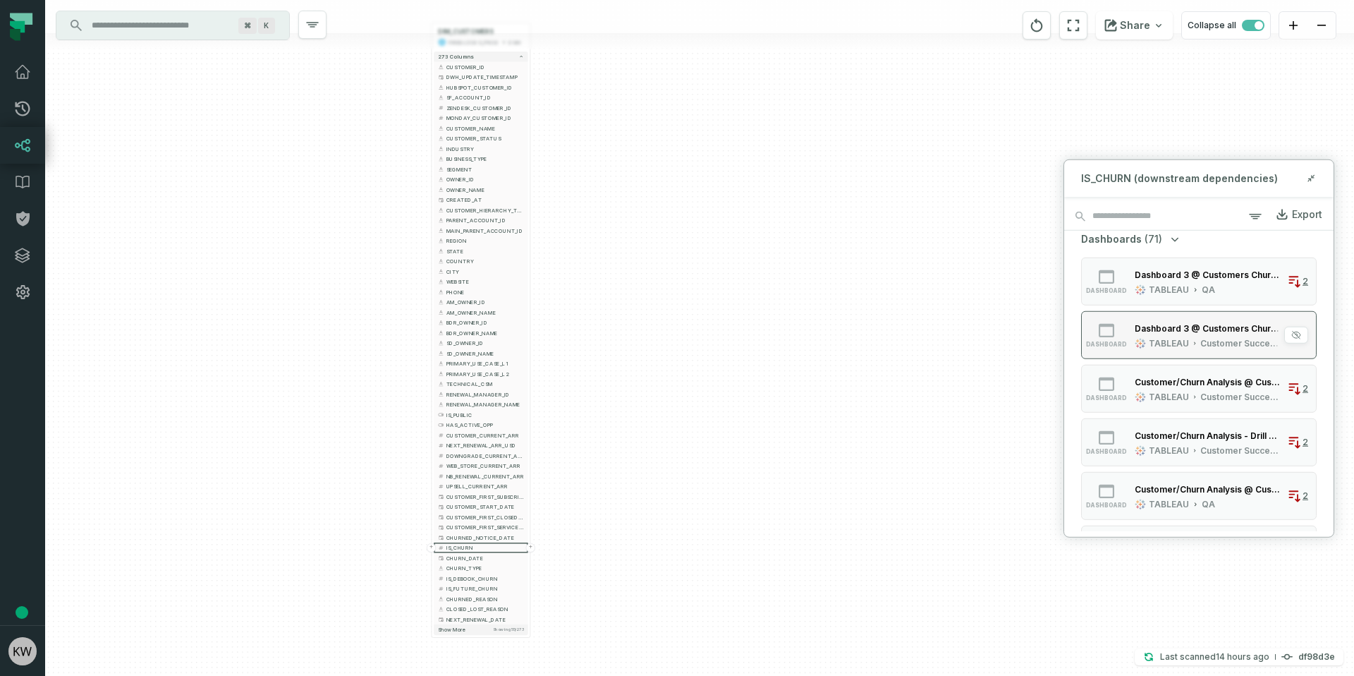
click at [1253, 331] on div "Dashboard 3 @ Customers Churn Analysis" at bounding box center [1208, 327] width 147 height 11
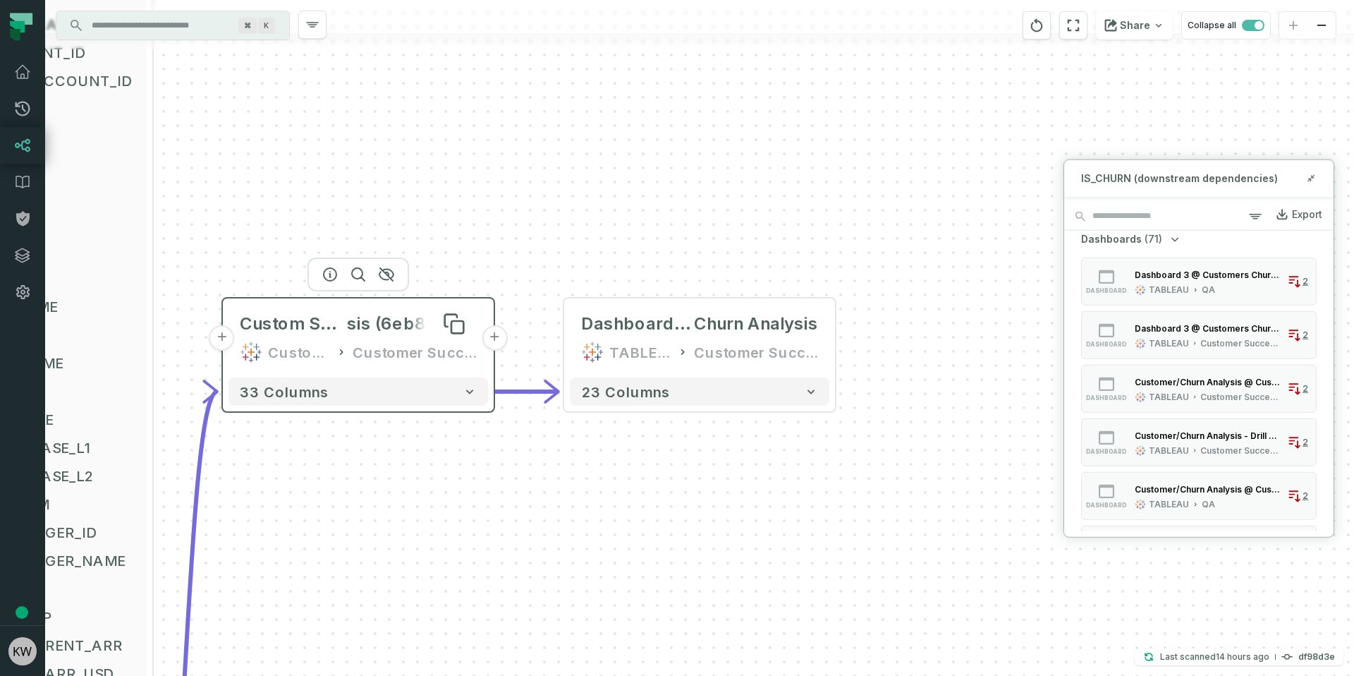
click at [354, 327] on span "sis (6eb856b2)" at bounding box center [412, 323] width 130 height 23
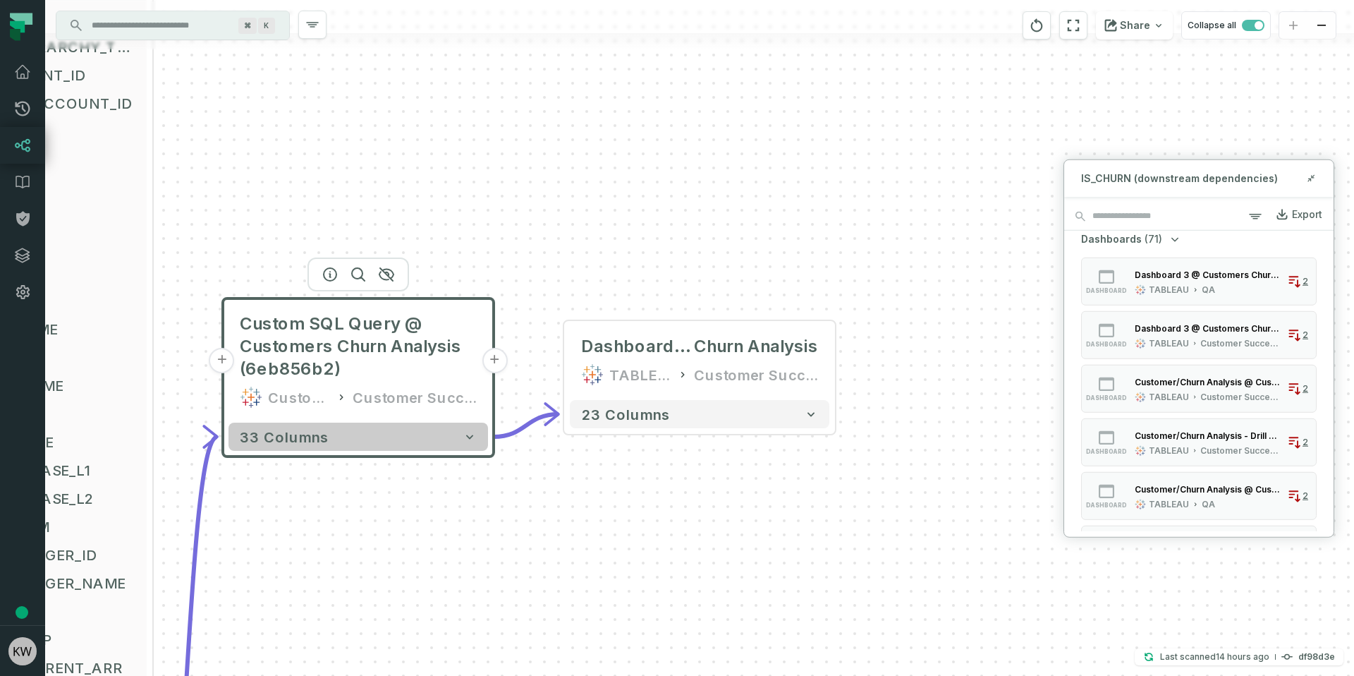
click at [338, 436] on button "33 columns" at bounding box center [358, 436] width 260 height 28
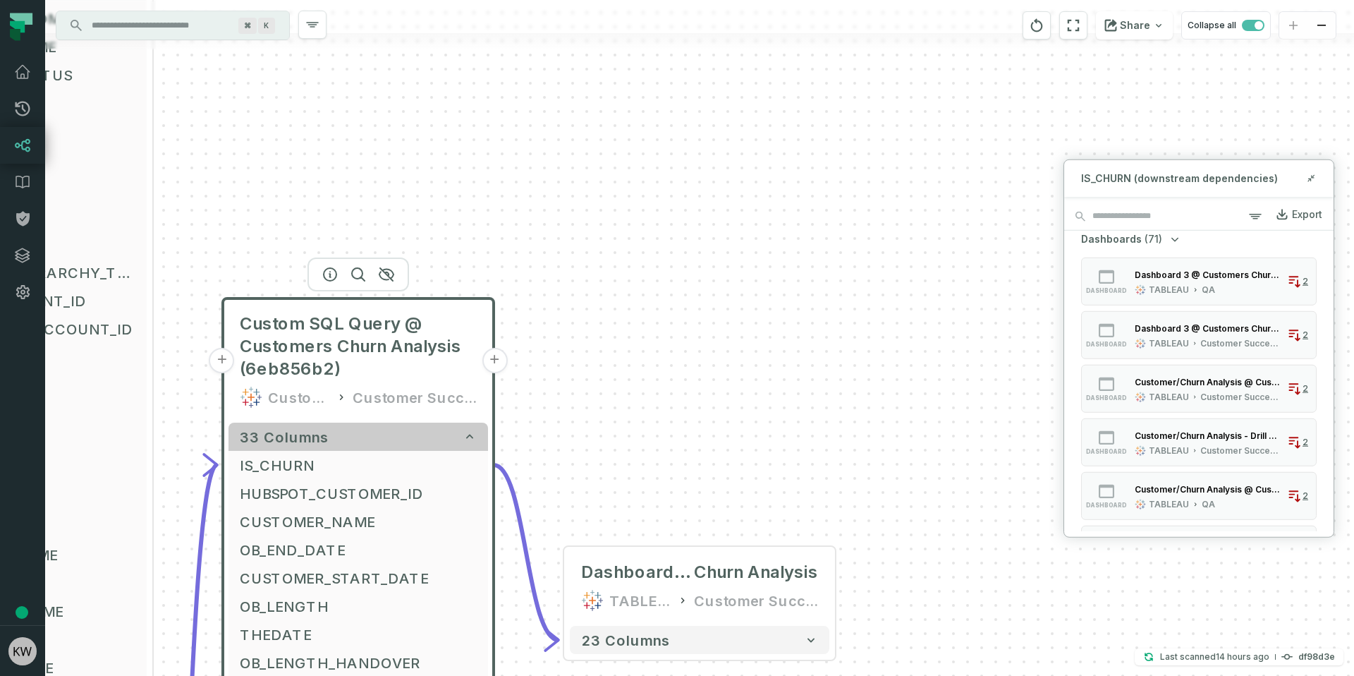
click at [398, 444] on button "33 columns" at bounding box center [358, 436] width 260 height 28
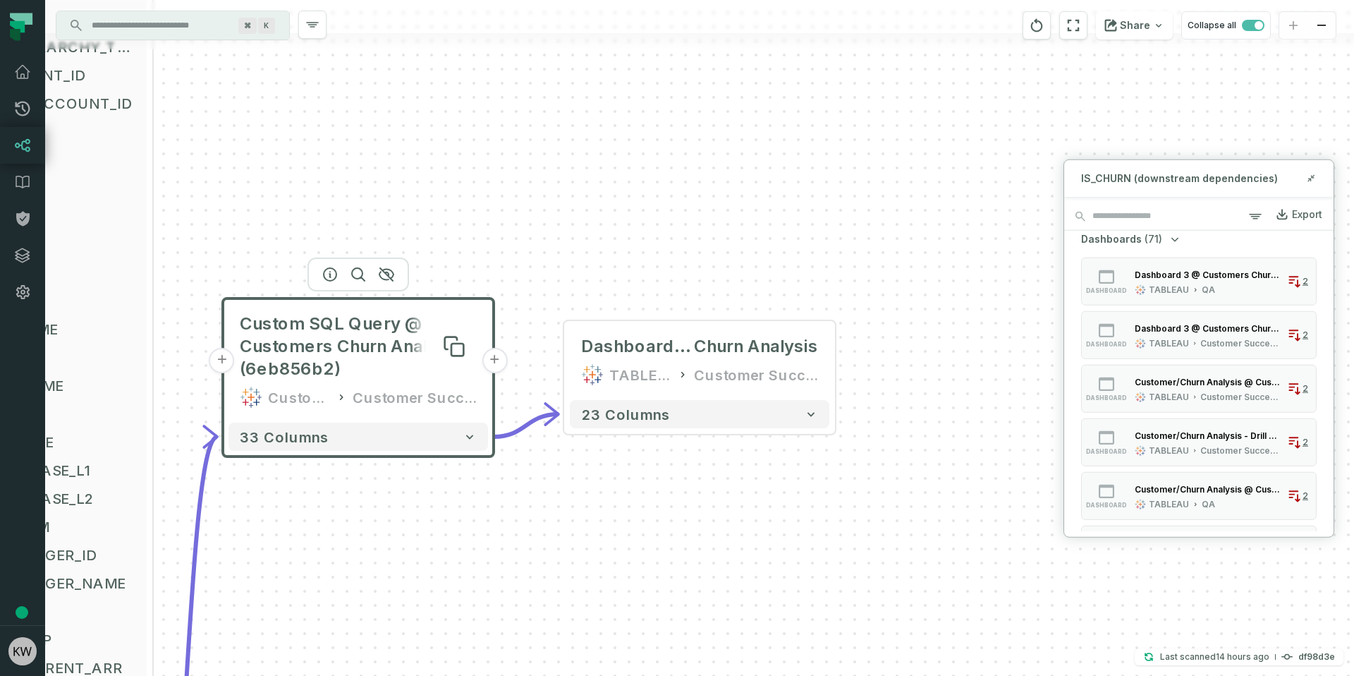
click at [311, 348] on span "Custom SQL Query @ Customers Churn Analysis (6eb856b2)" at bounding box center [358, 346] width 237 height 68
click at [336, 271] on icon "button" at bounding box center [330, 274] width 13 height 13
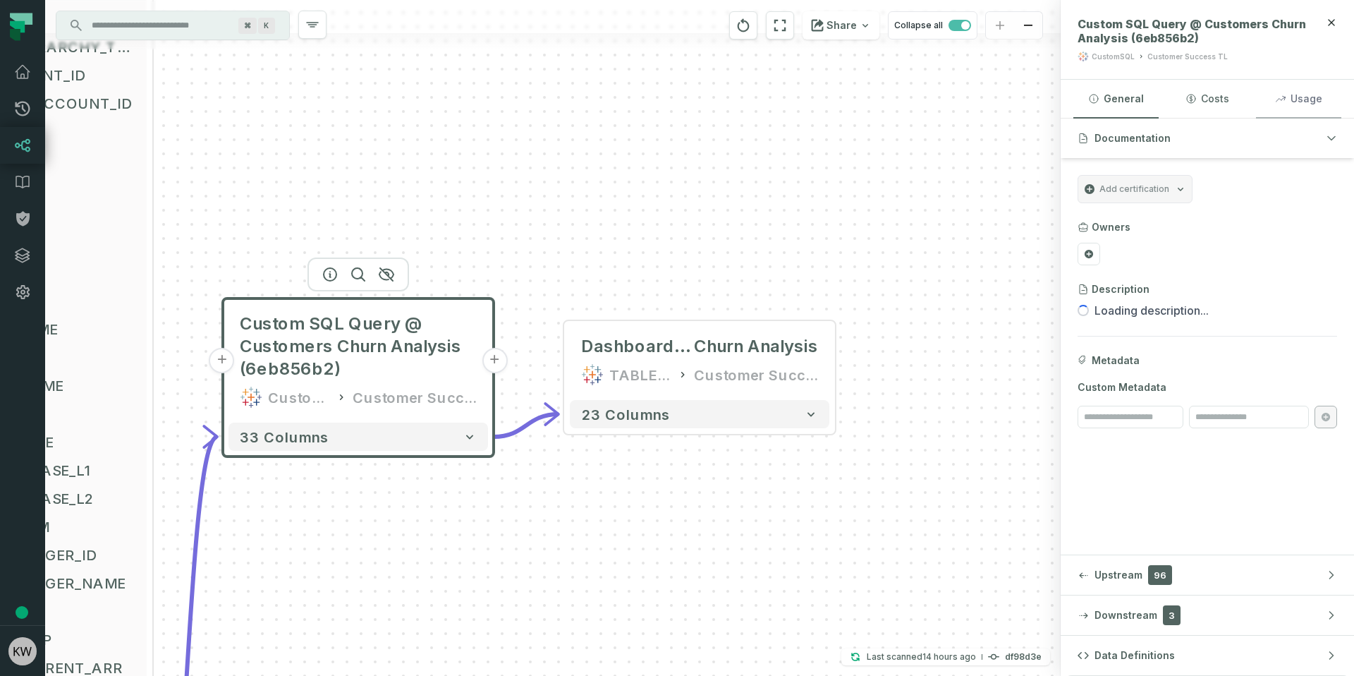
click at [1282, 102] on icon "button" at bounding box center [1280, 98] width 11 height 11
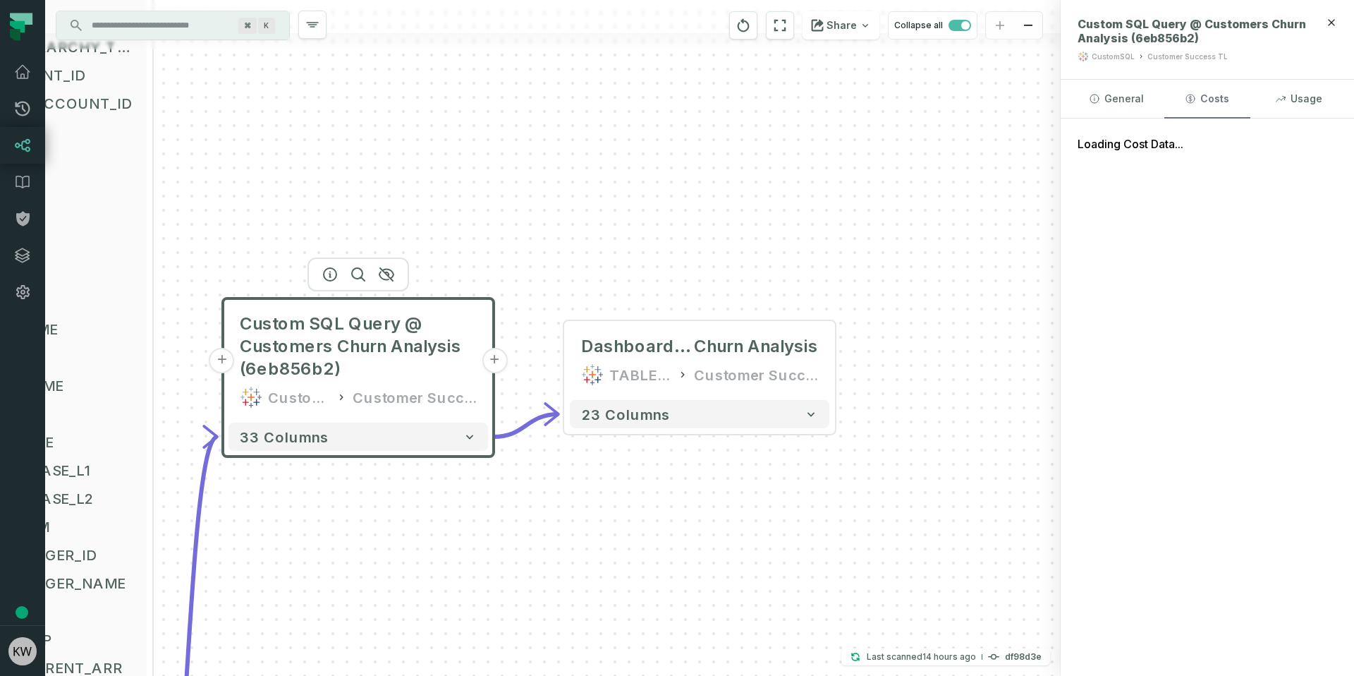
click at [1223, 100] on button "Costs" at bounding box center [1206, 99] width 85 height 38
click at [1126, 97] on button "General" at bounding box center [1115, 99] width 85 height 38
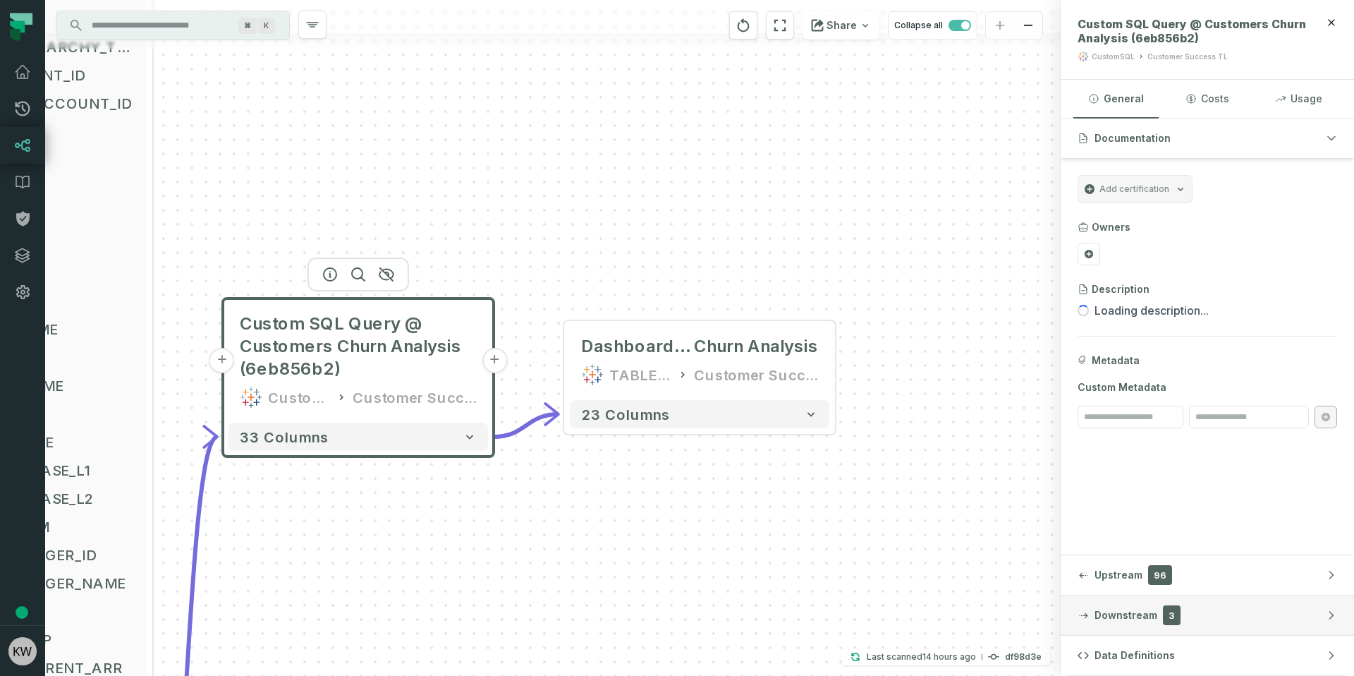
click at [1128, 620] on span "Downstream" at bounding box center [1125, 615] width 63 height 14
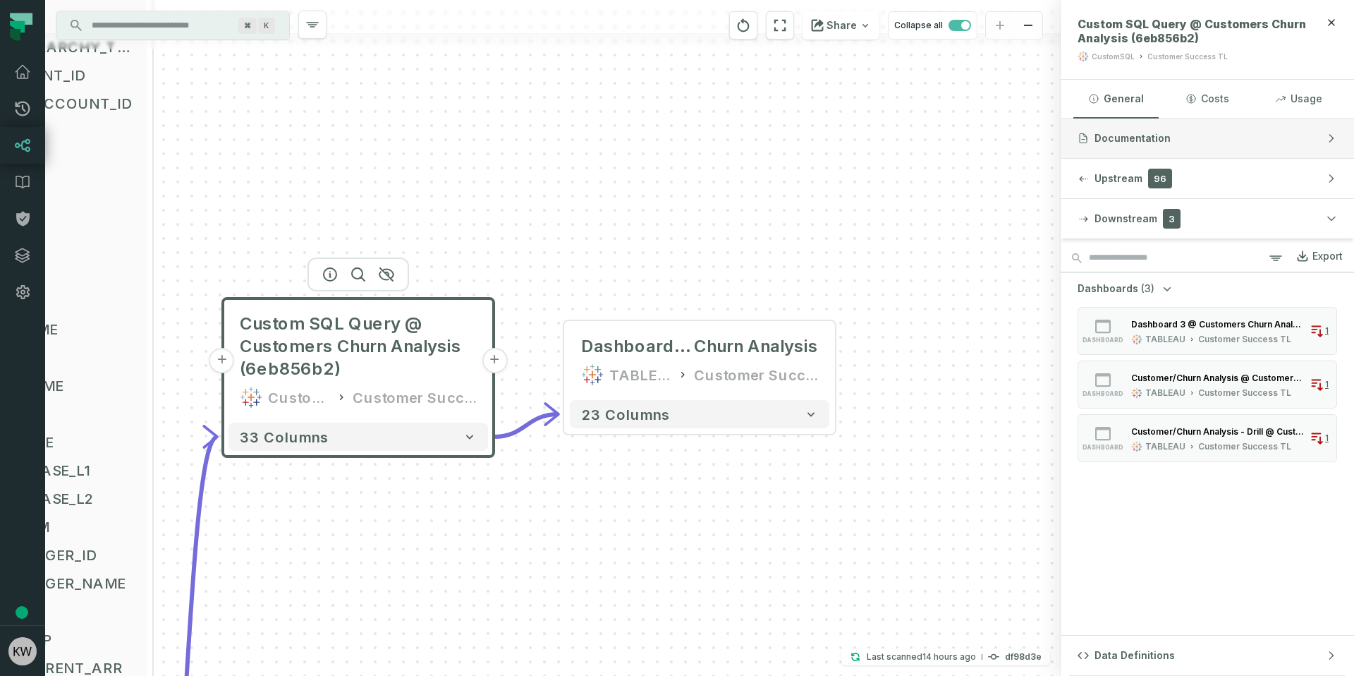
click at [1108, 144] on span "Documentation" at bounding box center [1132, 138] width 76 height 14
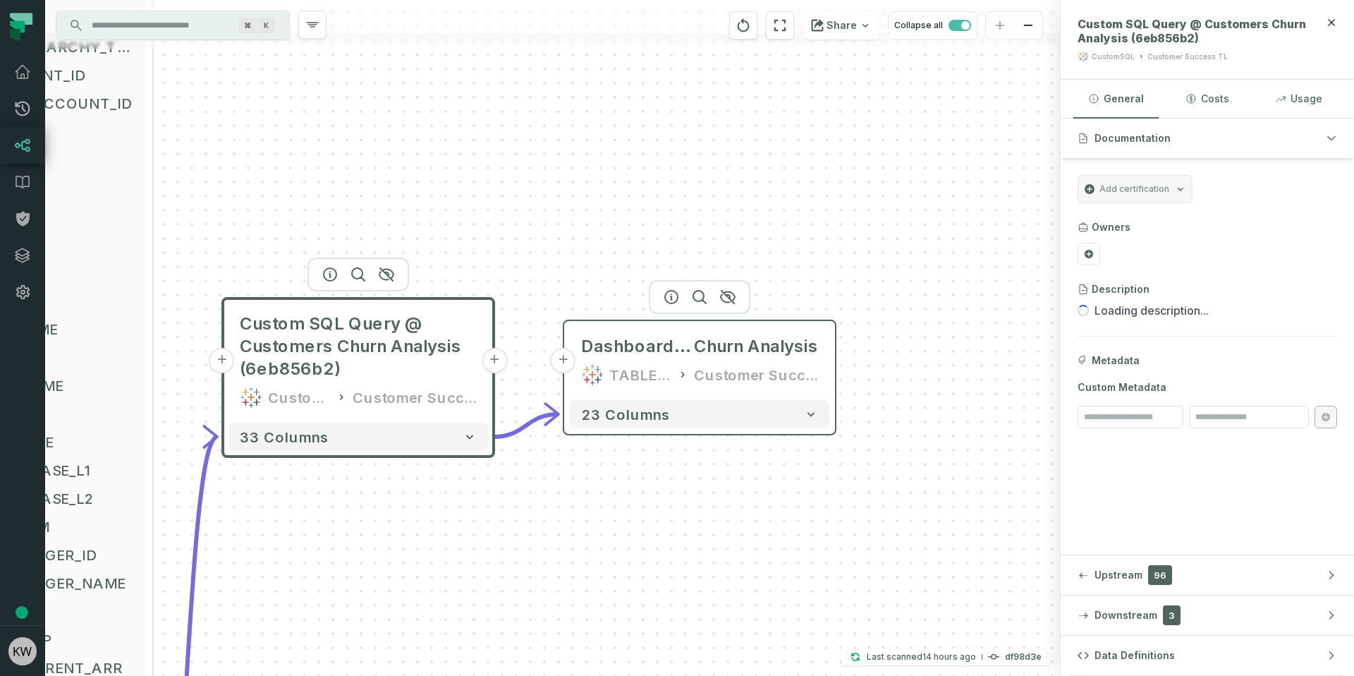
click at [704, 371] on div "Customer Success TL" at bounding box center [756, 374] width 124 height 23
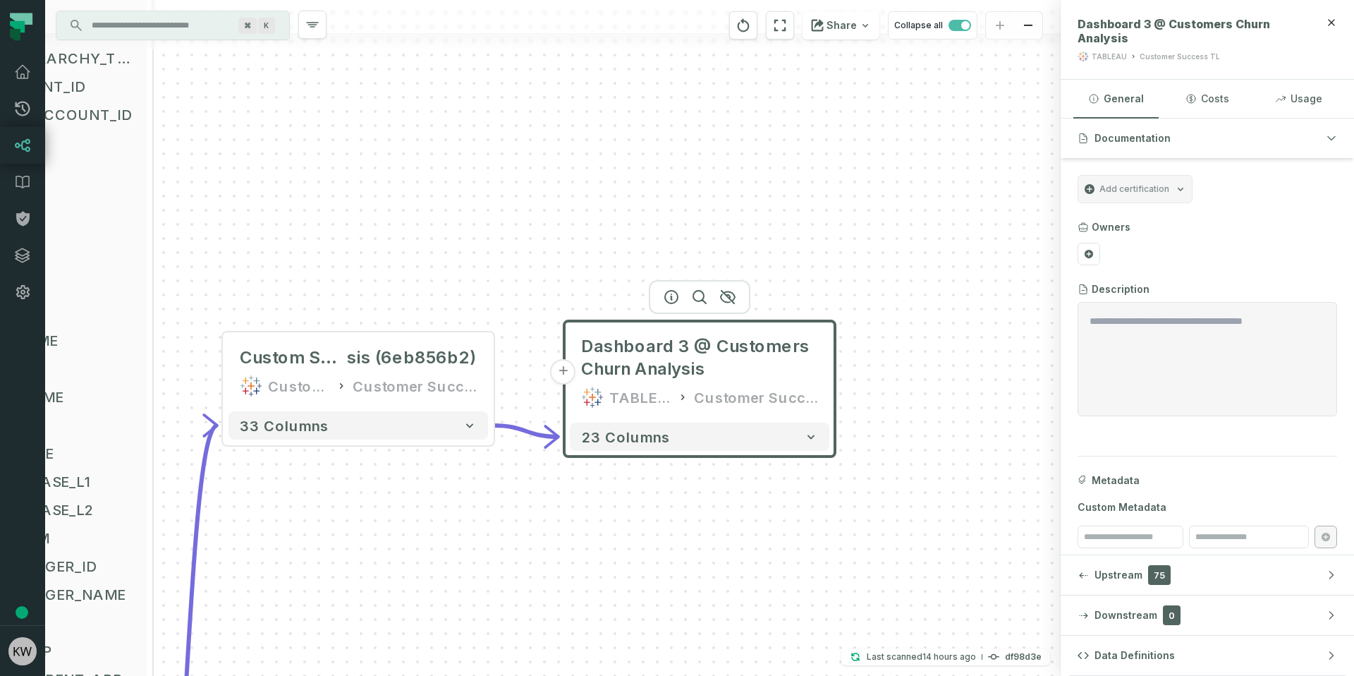
scroll to position [6, 0]
click at [1103, 94] on button "General" at bounding box center [1115, 99] width 85 height 38
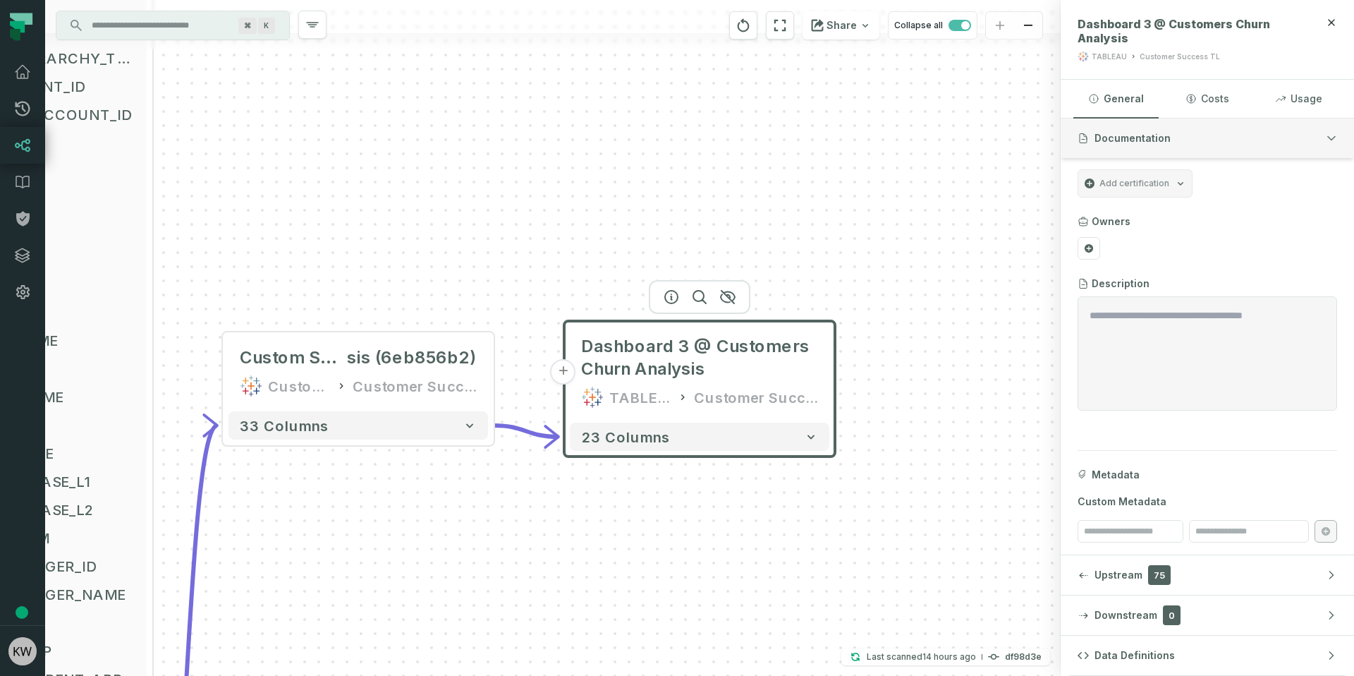
click at [1158, 133] on span "Documentation" at bounding box center [1132, 138] width 76 height 14
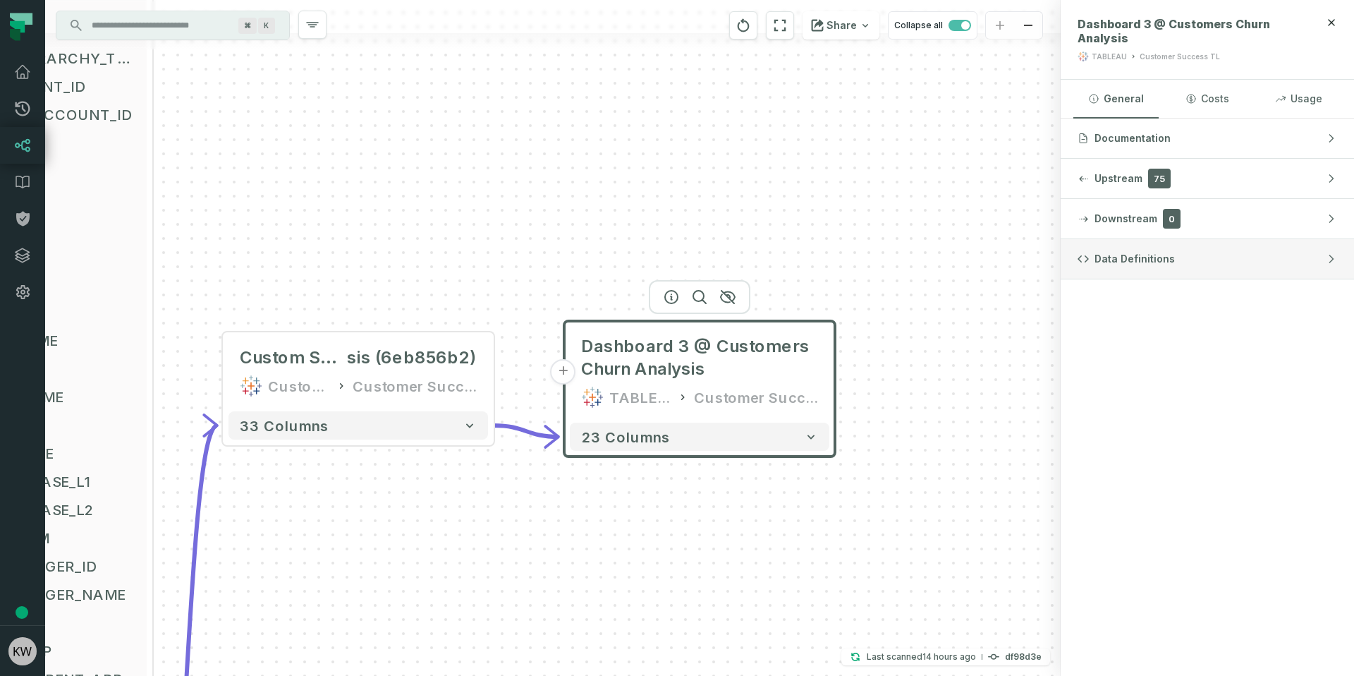
click at [1134, 253] on span "Data Definitions" at bounding box center [1134, 259] width 80 height 14
click at [1134, 257] on span "Data Definitions" at bounding box center [1134, 259] width 80 height 14
click at [1190, 259] on button "Data Definitions" at bounding box center [1207, 258] width 293 height 39
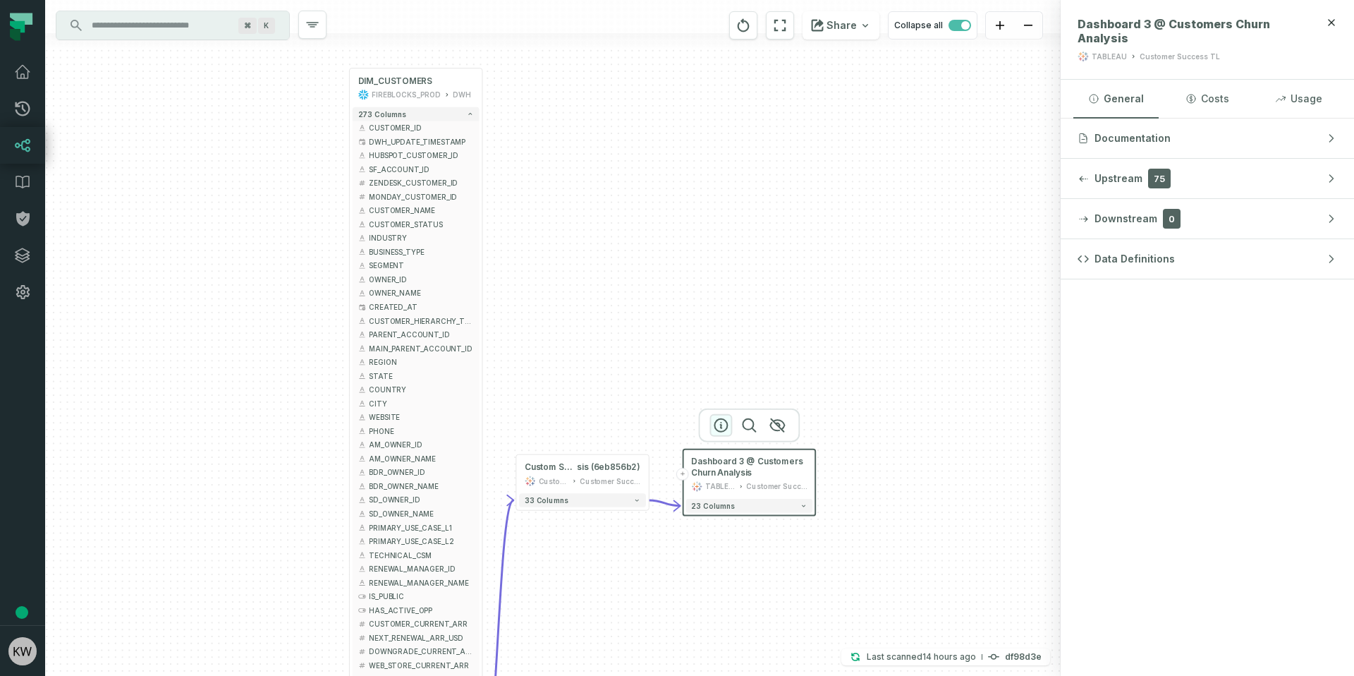
click at [716, 427] on icon "button" at bounding box center [720, 425] width 17 height 17
click at [762, 510] on button "23 columns" at bounding box center [749, 506] width 127 height 14
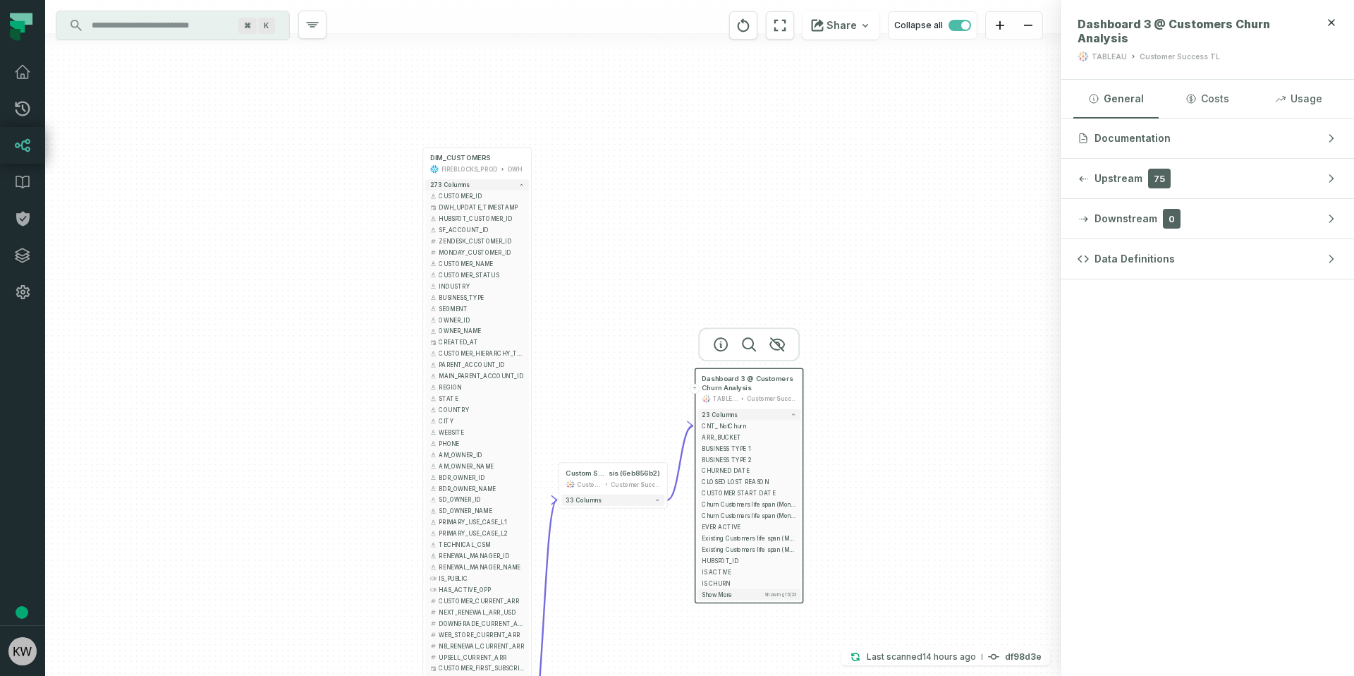
drag, startPoint x: 861, startPoint y: 537, endPoint x: 836, endPoint y: 389, distance: 150.1
click at [837, 392] on div "+ DIM_CUSTOMERS FIREBLOCKS_PROD DWH + 273 columns + CUSTOMER_ID + DWH_UPDATE_TI…" at bounding box center [552, 338] width 1015 height 676
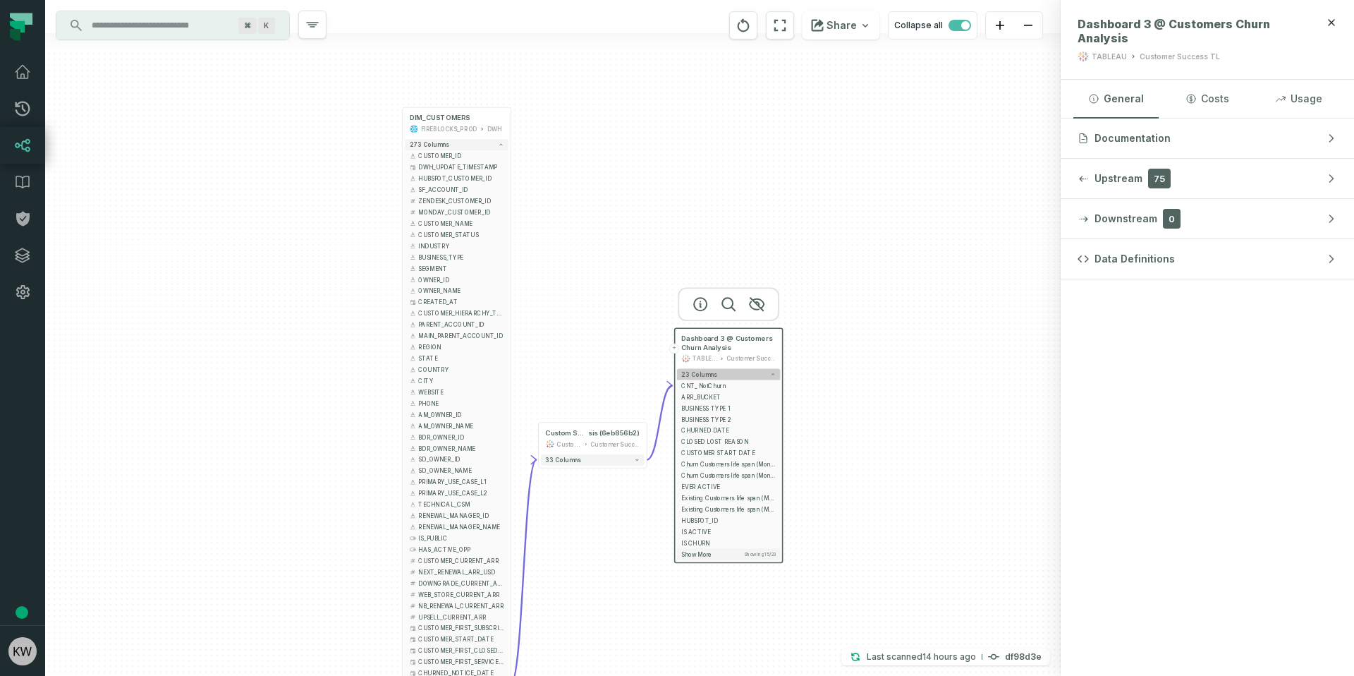
click at [752, 372] on button "23 columns" at bounding box center [729, 374] width 104 height 11
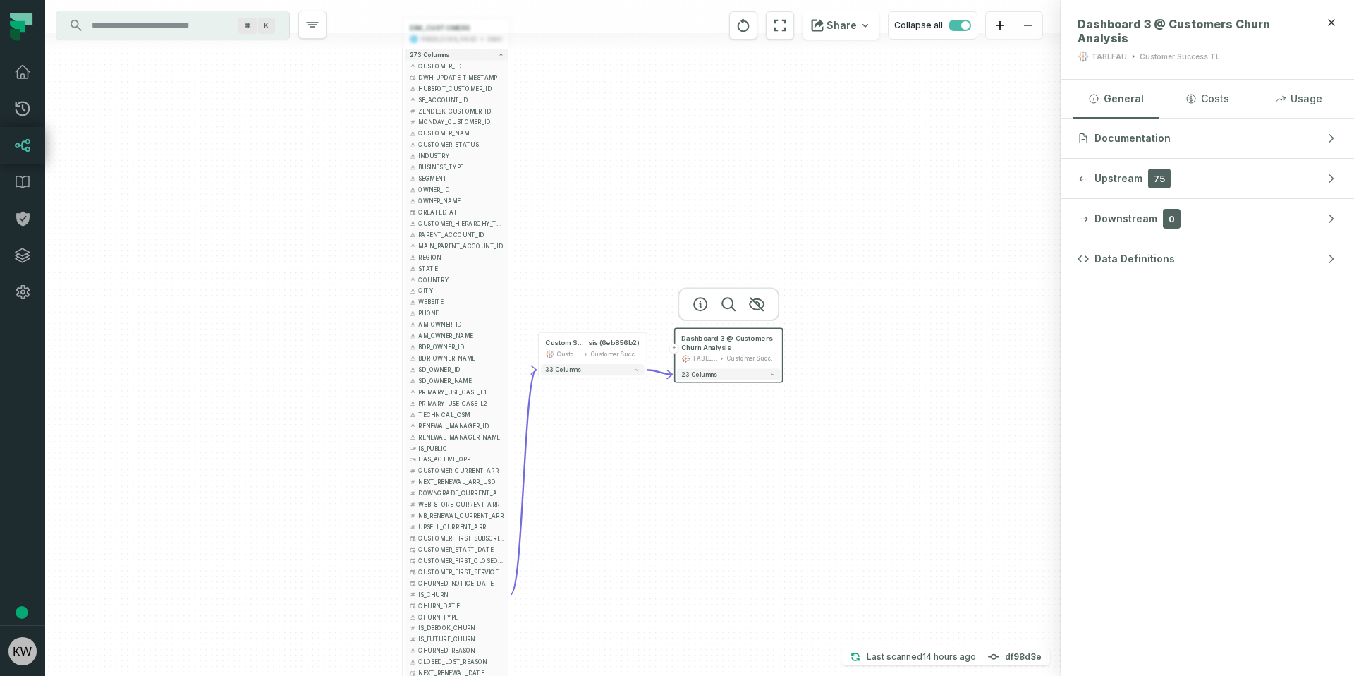
click at [711, 360] on div "TABLEAU" at bounding box center [704, 358] width 25 height 9
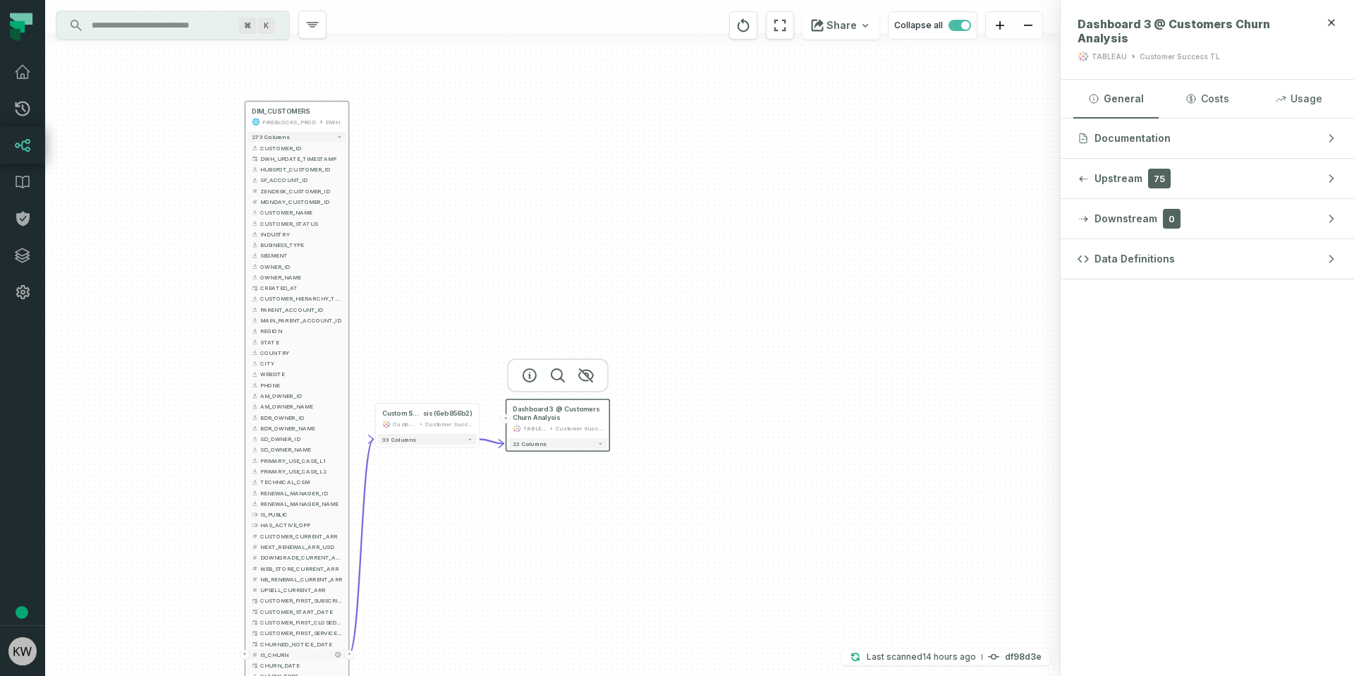
click at [350, 655] on button "+" at bounding box center [349, 654] width 10 height 10
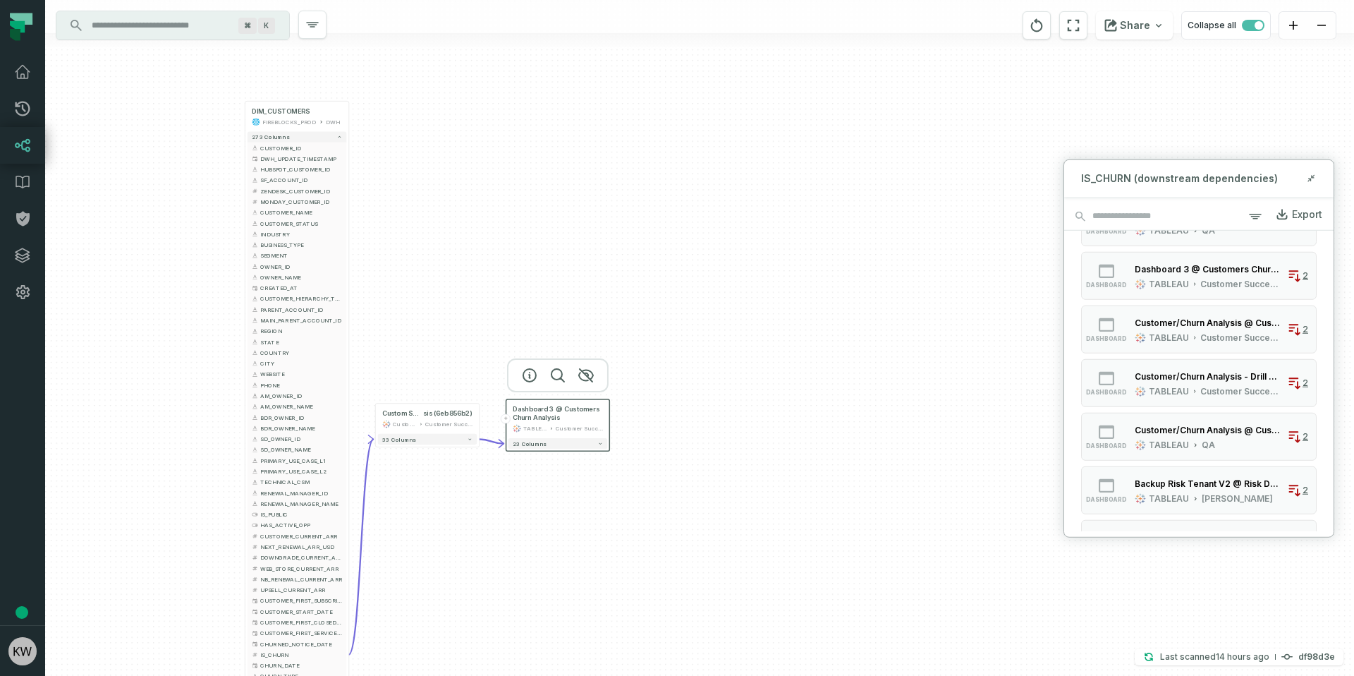
scroll to position [0, 0]
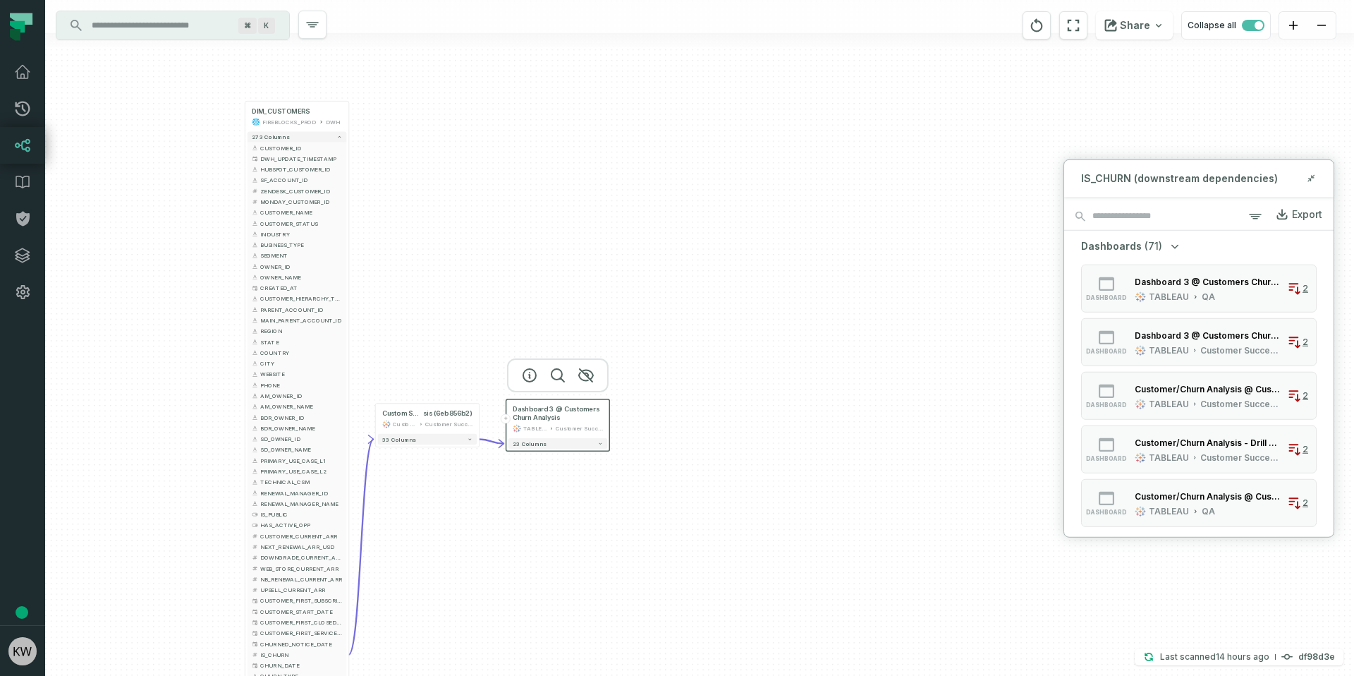
click at [1173, 240] on icon "button" at bounding box center [1175, 246] width 14 height 14
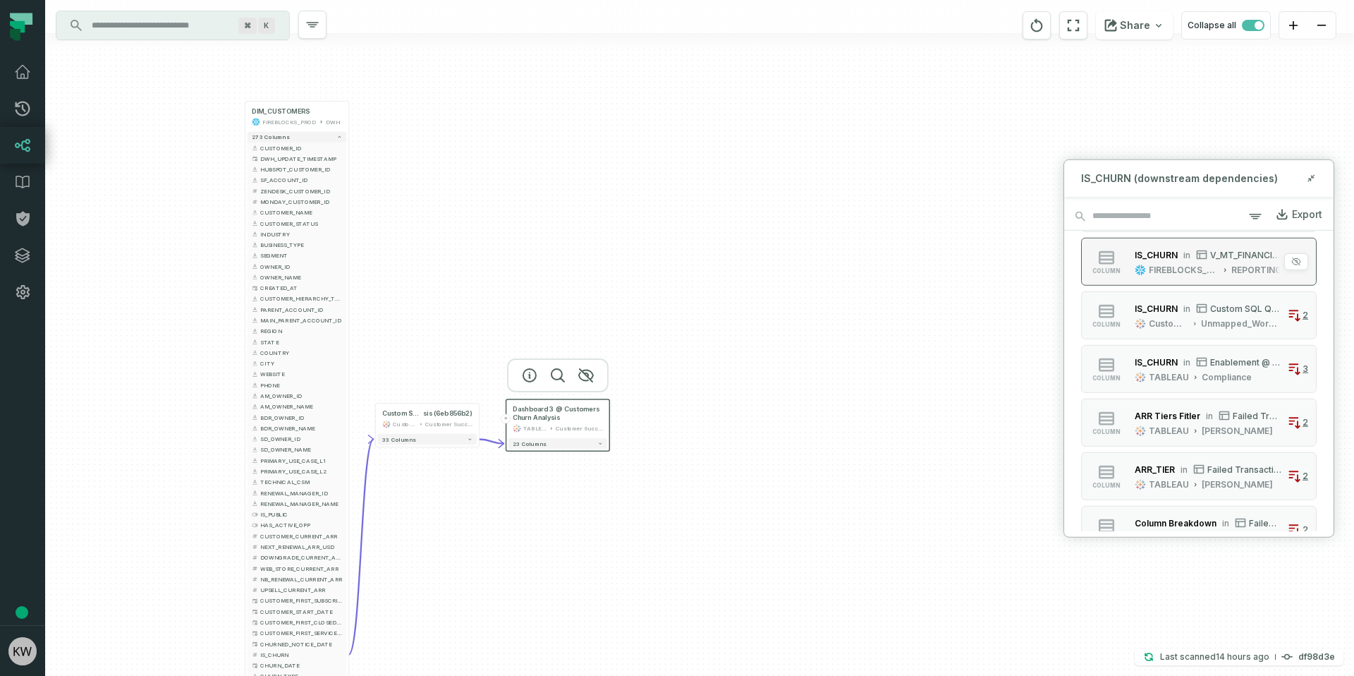
scroll to position [1448, 0]
click at [1192, 522] on button "Show more" at bounding box center [1199, 525] width 48 height 11
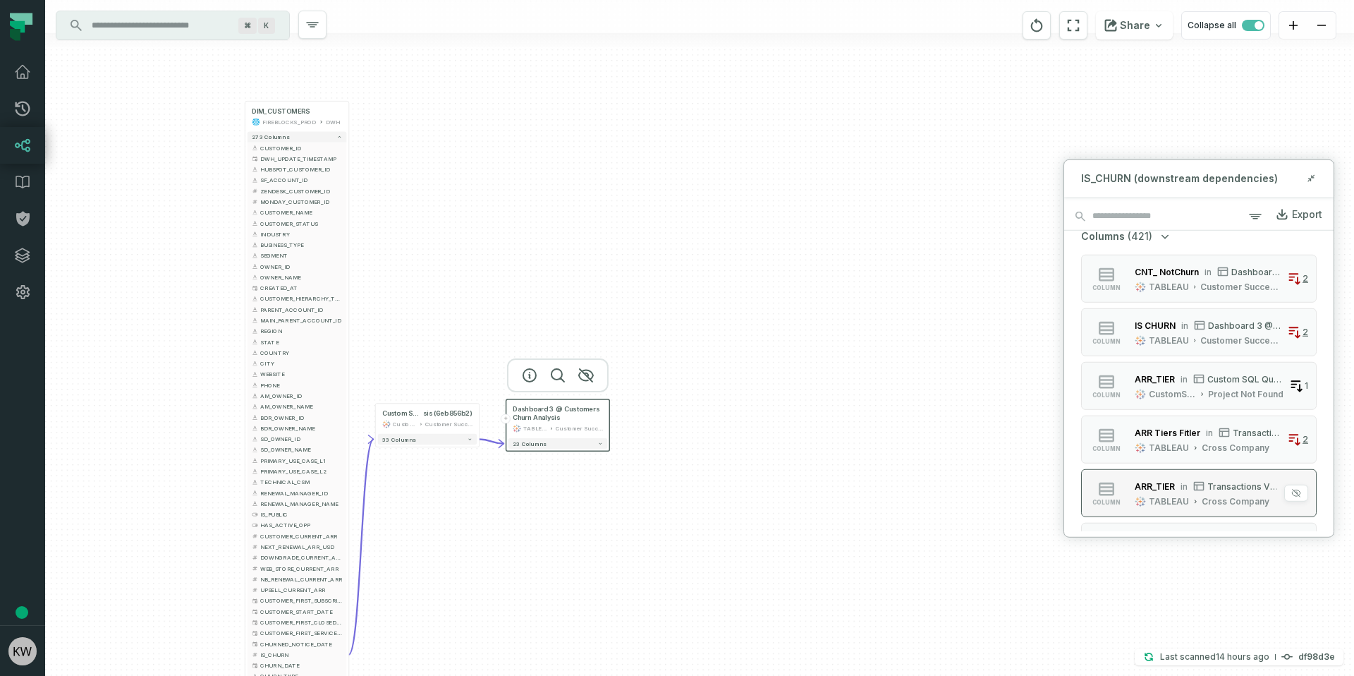
scroll to position [834, 0]
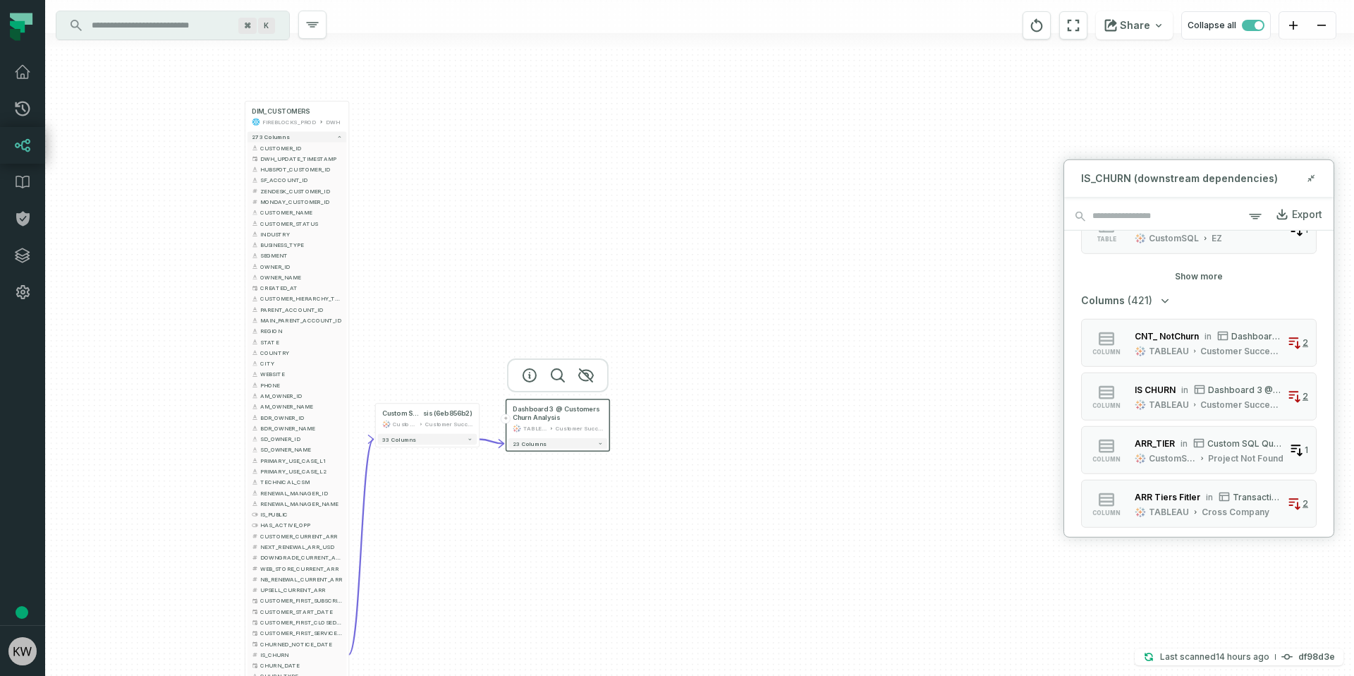
click at [1163, 303] on icon "button" at bounding box center [1165, 300] width 14 height 14
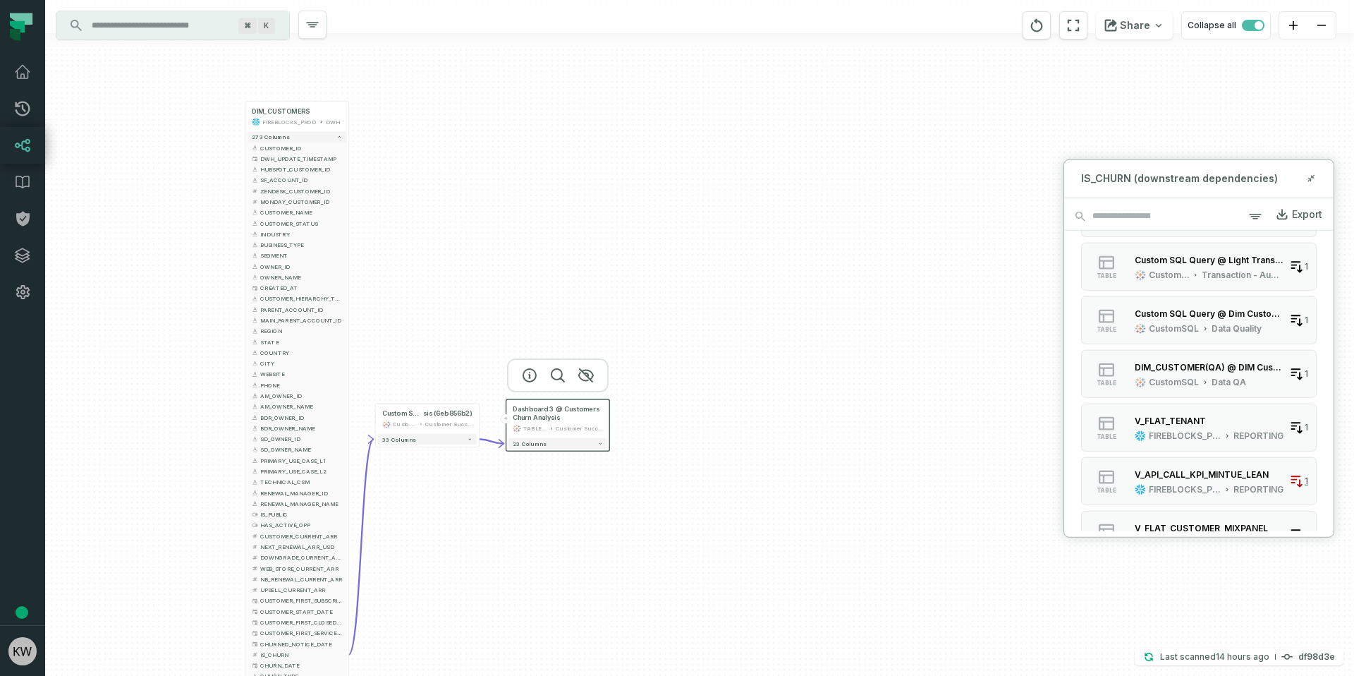
scroll to position [262, 0]
click at [1166, 333] on div "CustomSQL" at bounding box center [1174, 327] width 50 height 11
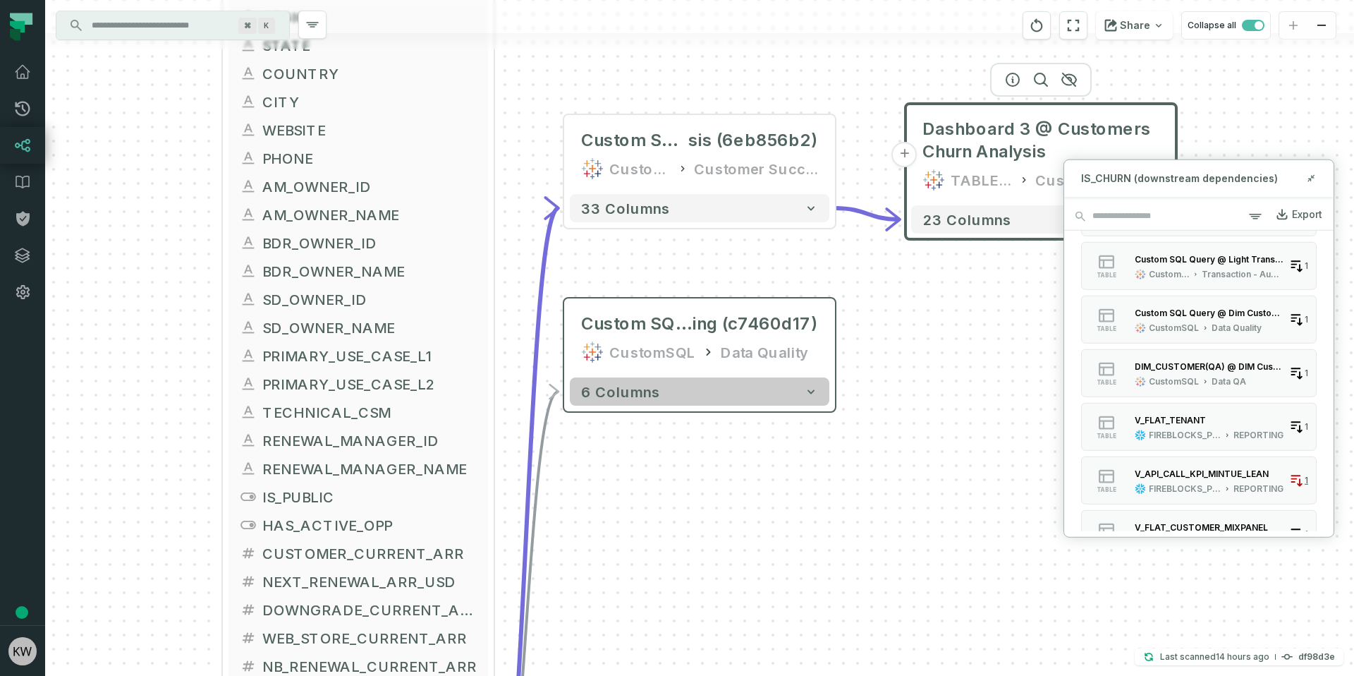
click at [776, 398] on button "6 columns" at bounding box center [700, 391] width 260 height 28
